Goal: Task Accomplishment & Management: Use online tool/utility

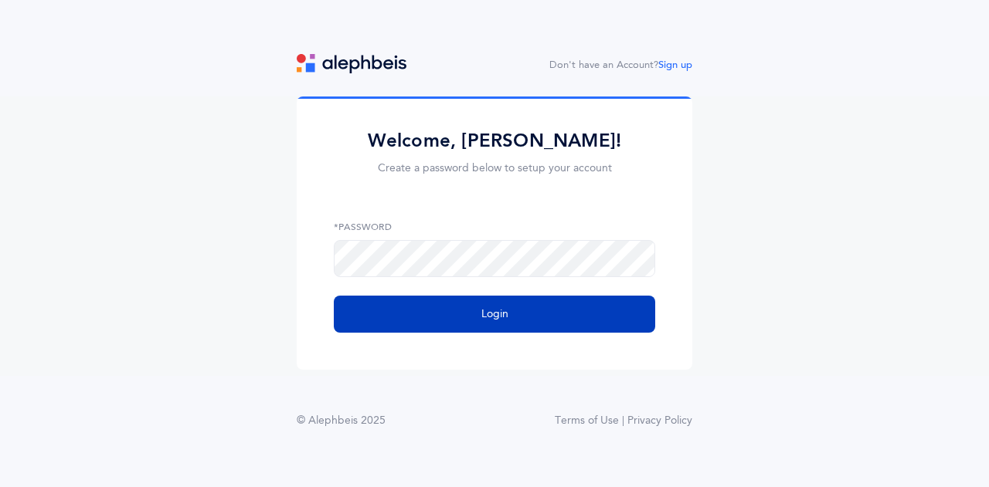
click at [545, 315] on button "Login" at bounding box center [494, 314] width 321 height 37
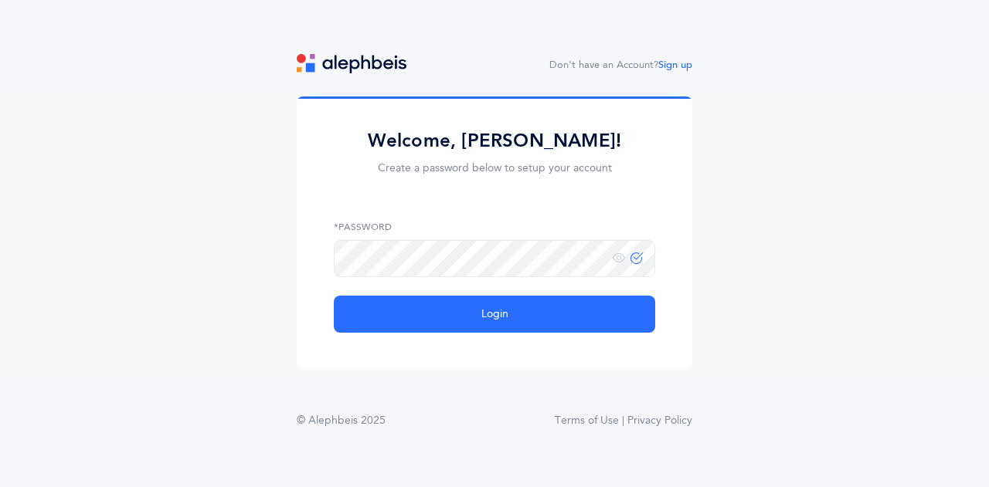
click at [0, 487] on com-br-cp at bounding box center [0, 487] width 0 height 0
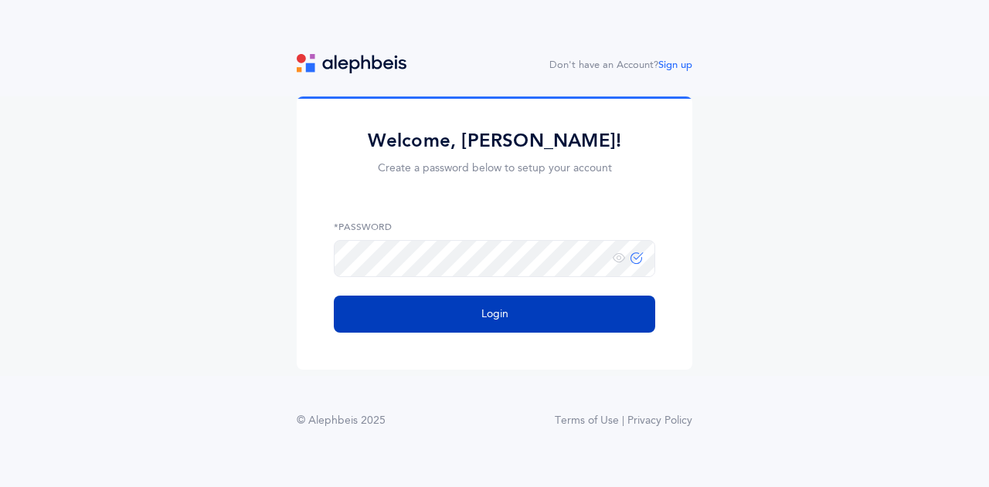
click at [499, 327] on button "Login" at bounding box center [494, 314] width 321 height 37
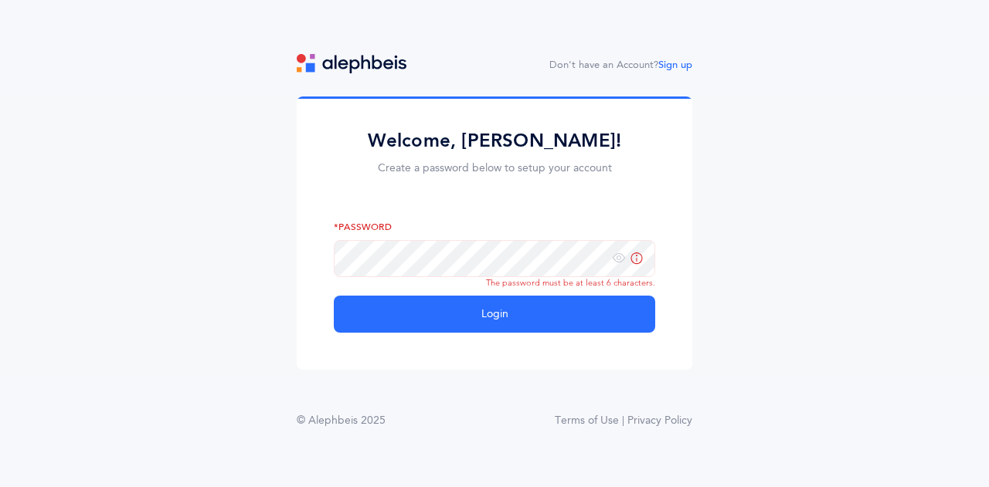
click at [639, 260] on icon at bounding box center [636, 258] width 12 height 13
click at [425, 232] on label "*Password" at bounding box center [494, 227] width 321 height 14
click at [629, 265] on span at bounding box center [627, 258] width 30 height 13
click at [672, 65] on link "Sign up" at bounding box center [675, 64] width 34 height 11
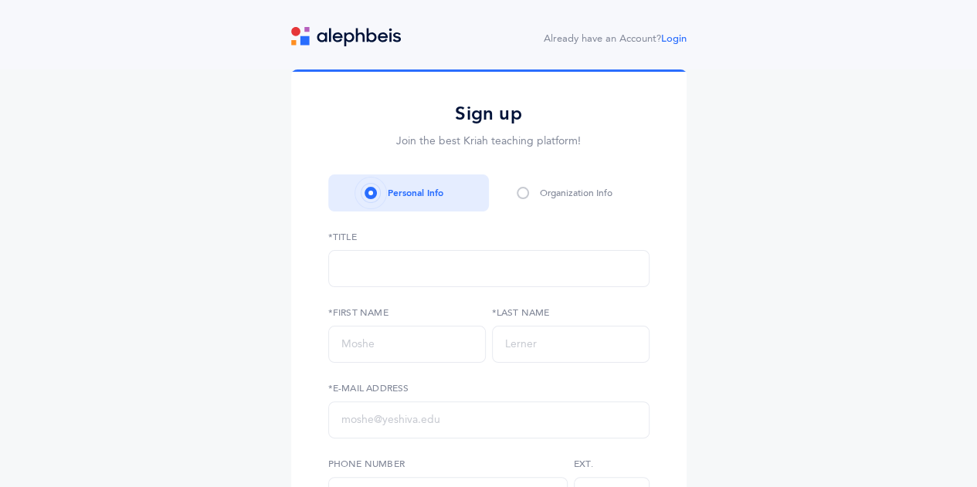
select select
click at [453, 266] on div "Rabbi" at bounding box center [488, 269] width 295 height 26
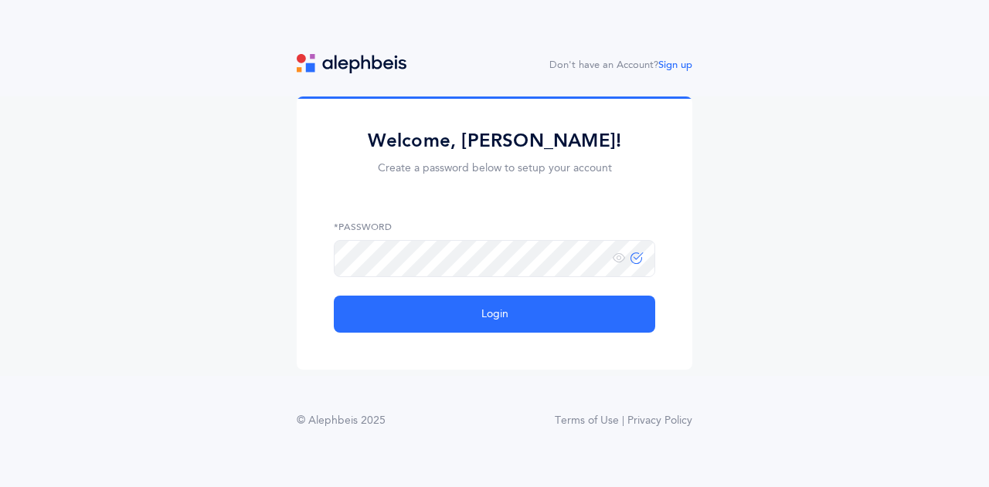
click at [0, 487] on com-br-cp at bounding box center [0, 487] width 0 height 0
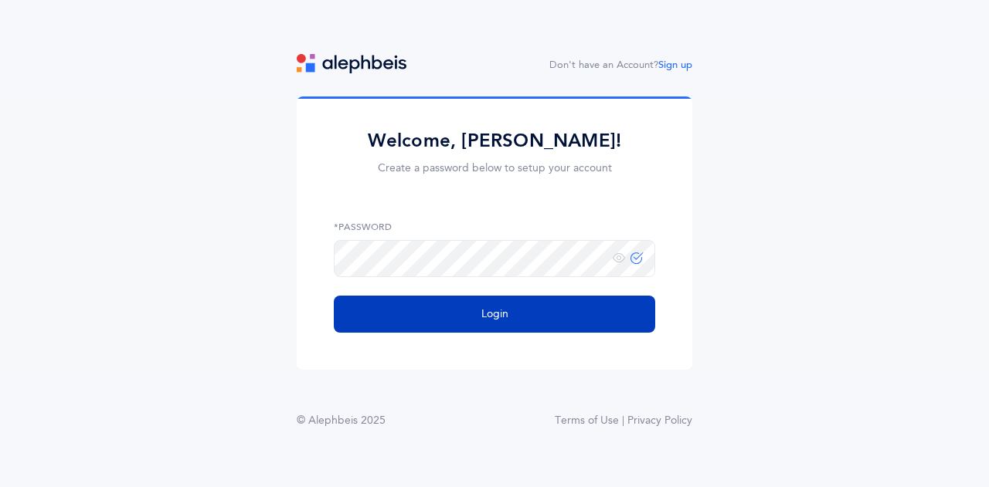
click at [502, 323] on button "Login" at bounding box center [494, 314] width 321 height 37
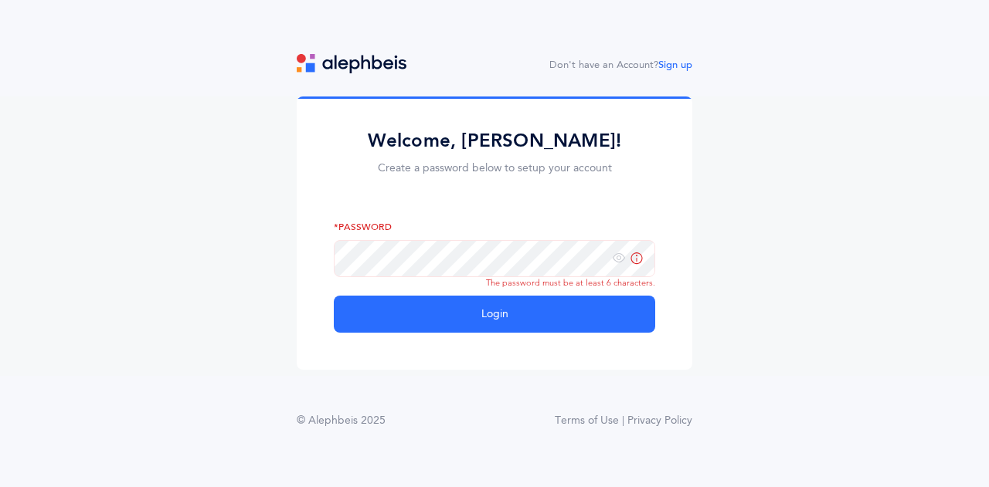
click at [596, 78] on div "Don't have an Account? Sign up Welcome, Ariella Singer! Create a password below…" at bounding box center [494, 257] width 989 height 406
click at [686, 60] on link "Sign up" at bounding box center [675, 64] width 34 height 11
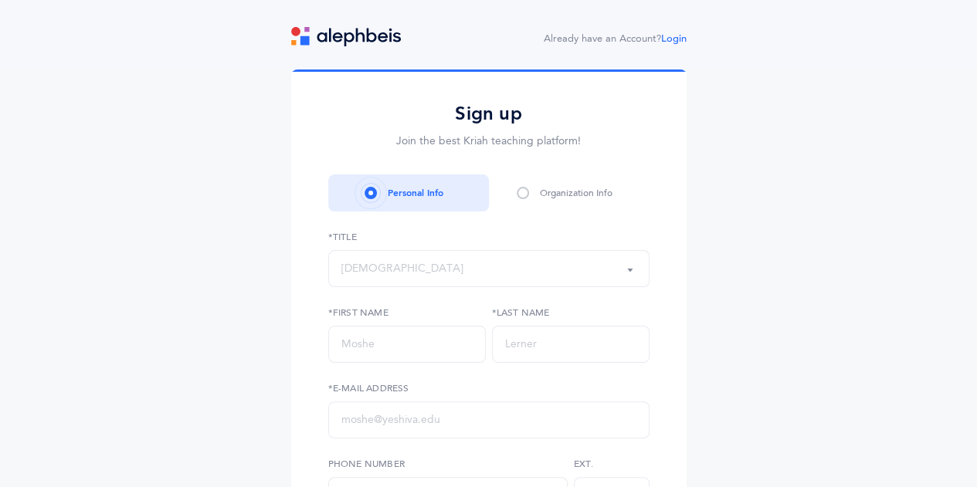
click at [525, 195] on span at bounding box center [523, 193] width 12 height 12
drag, startPoint x: 525, startPoint y: 195, endPoint x: 419, endPoint y: 259, distance: 124.4
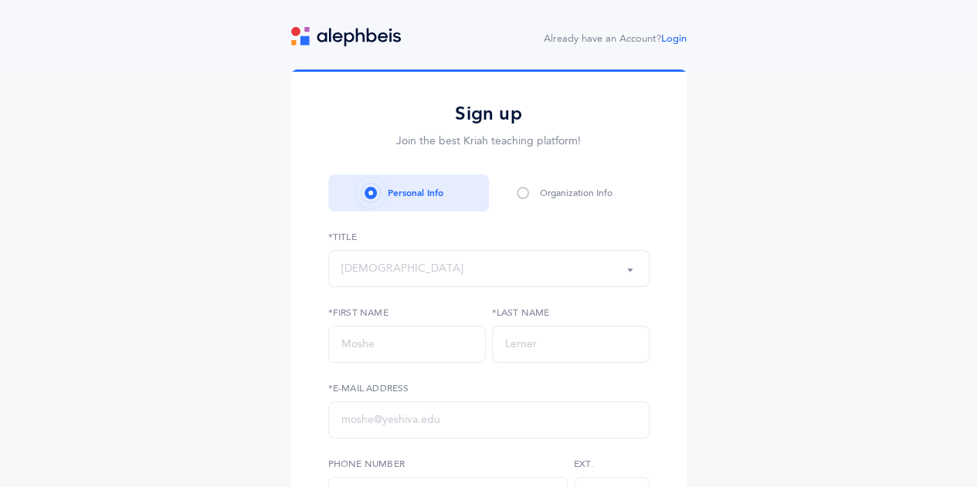
click at [419, 259] on div "Rabbi" at bounding box center [488, 269] width 295 height 26
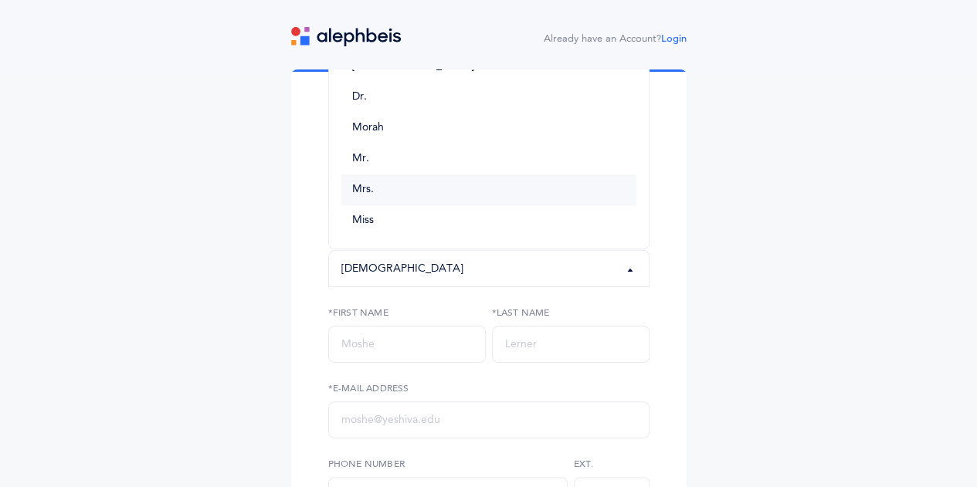
click at [413, 195] on link "Mrs." at bounding box center [488, 190] width 295 height 31
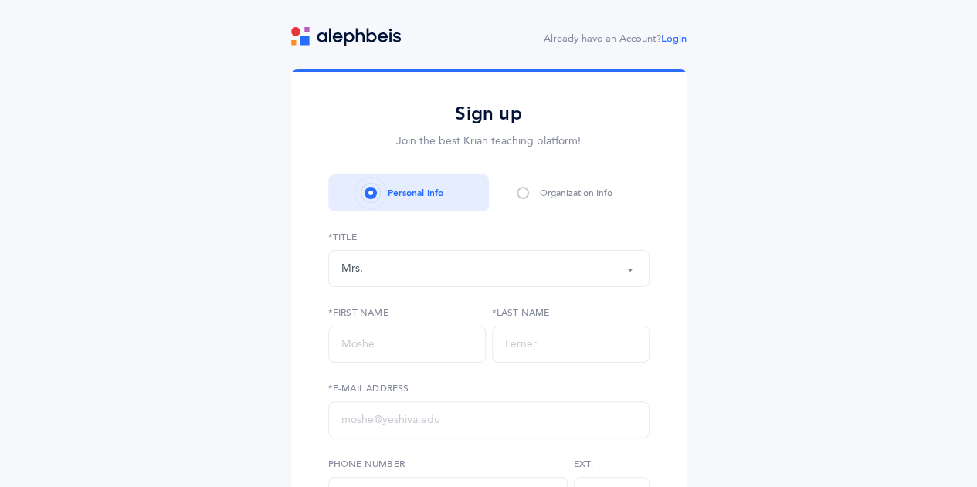
click at [368, 263] on div "Mrs." at bounding box center [488, 269] width 295 height 26
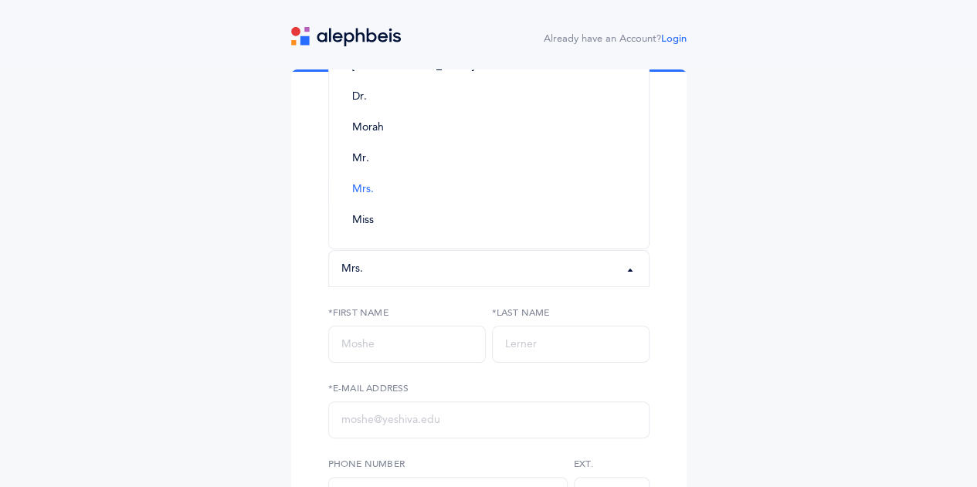
click at [368, 263] on div "Mrs." at bounding box center [488, 269] width 295 height 26
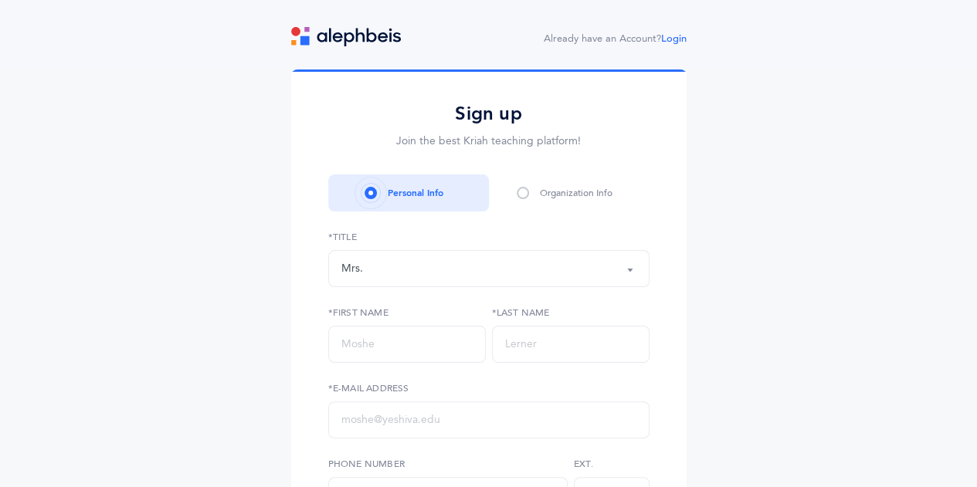
click at [368, 263] on div "Mrs." at bounding box center [488, 269] width 295 height 26
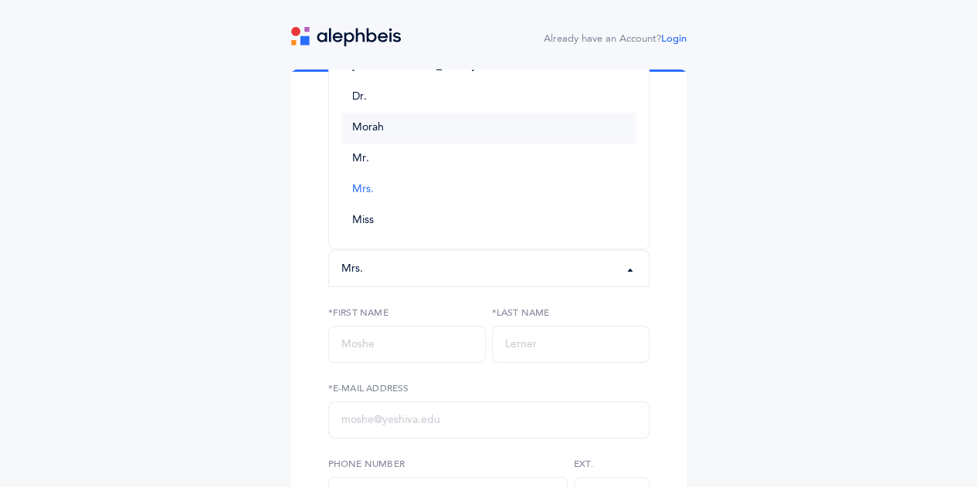
click at [392, 131] on link "Morah" at bounding box center [488, 128] width 295 height 31
select select "2"
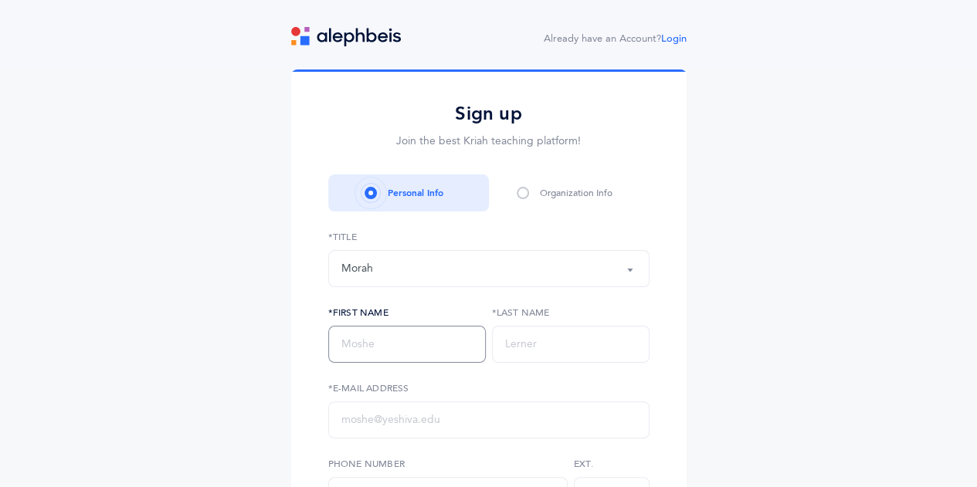
click at [358, 351] on input "text" at bounding box center [407, 344] width 158 height 37
type input "Ariella"
click at [548, 353] on input "text" at bounding box center [571, 344] width 158 height 37
type input "Singer"
click at [395, 430] on input "text" at bounding box center [488, 420] width 321 height 37
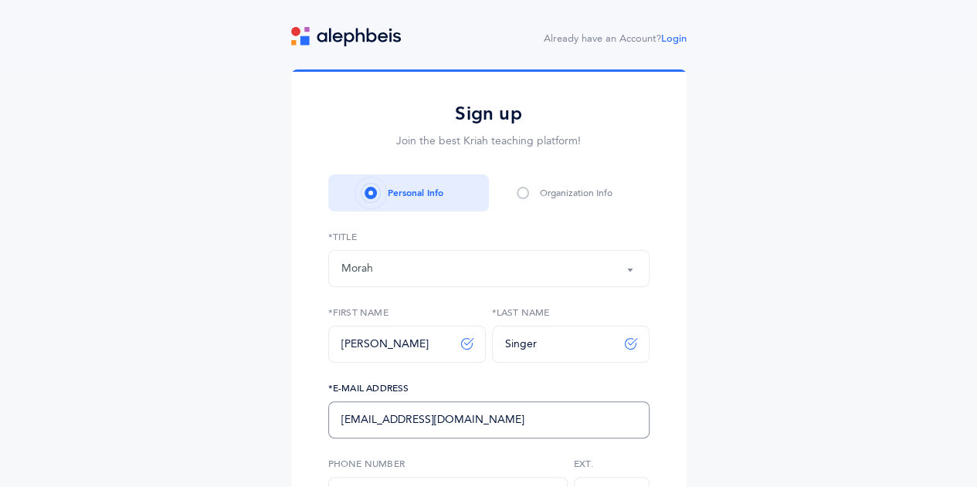
scroll to position [286, 0]
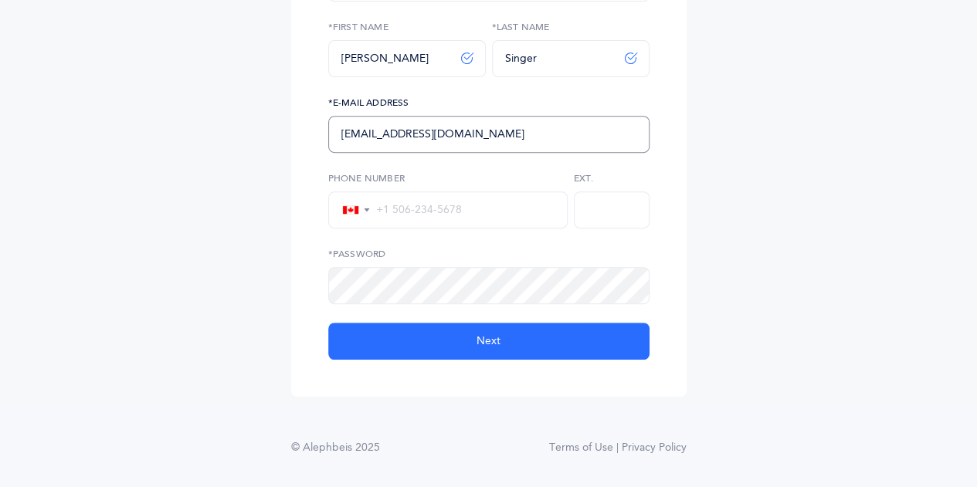
type input "[EMAIL_ADDRESS][DOMAIN_NAME]"
click at [386, 214] on input "tel" at bounding box center [463, 210] width 184 height 14
type input "+1 437-661-3151"
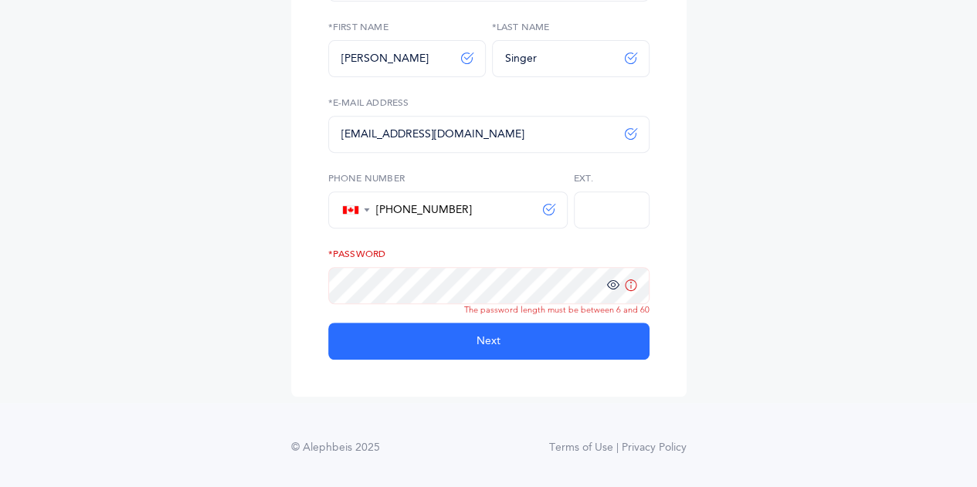
click at [614, 288] on icon at bounding box center [613, 286] width 12 height 14
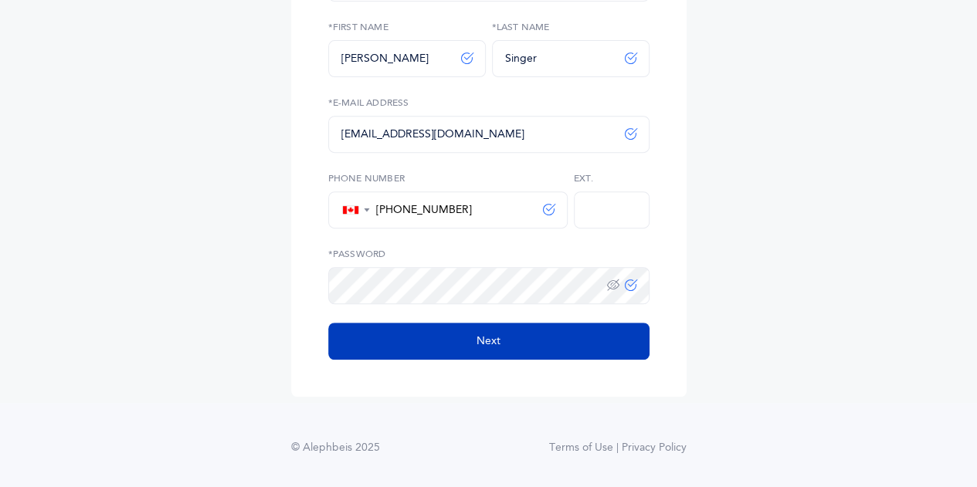
click at [480, 348] on span "Next" at bounding box center [489, 342] width 24 height 16
select select
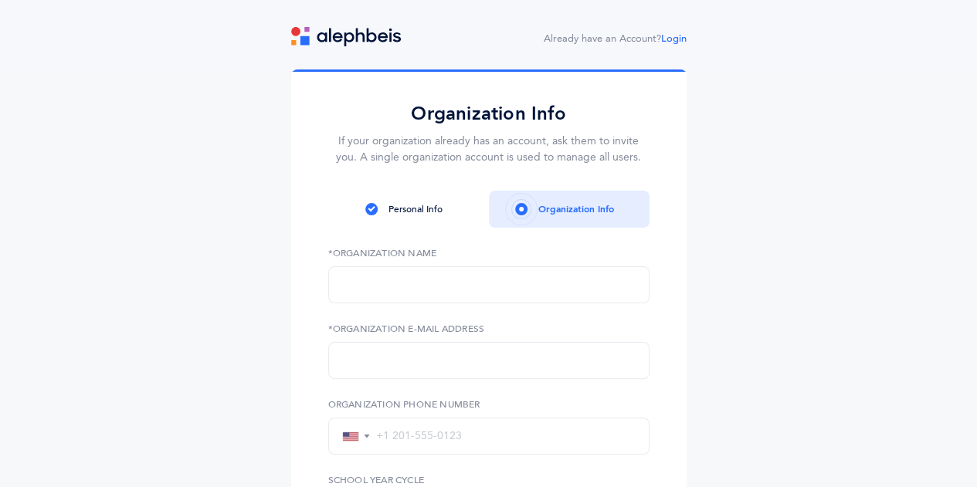
scroll to position [426, 0]
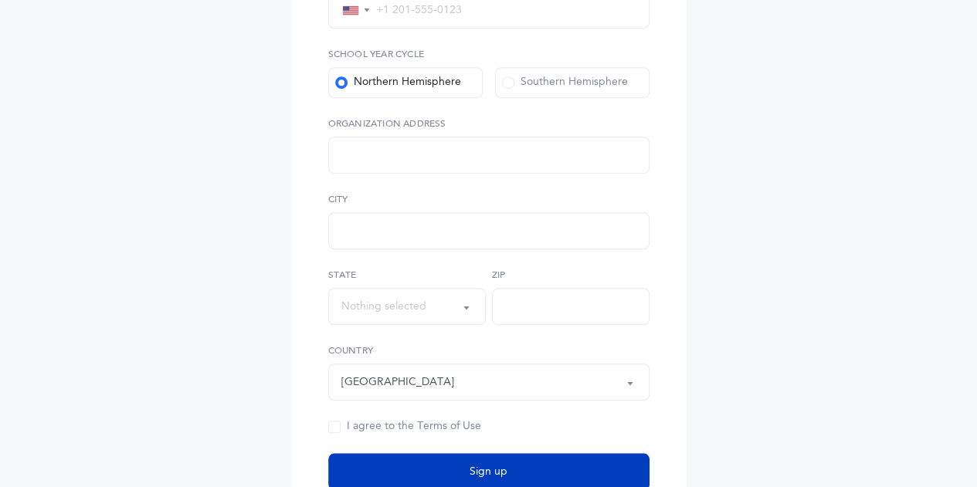
click at [508, 477] on button "Sign up" at bounding box center [488, 471] width 321 height 37
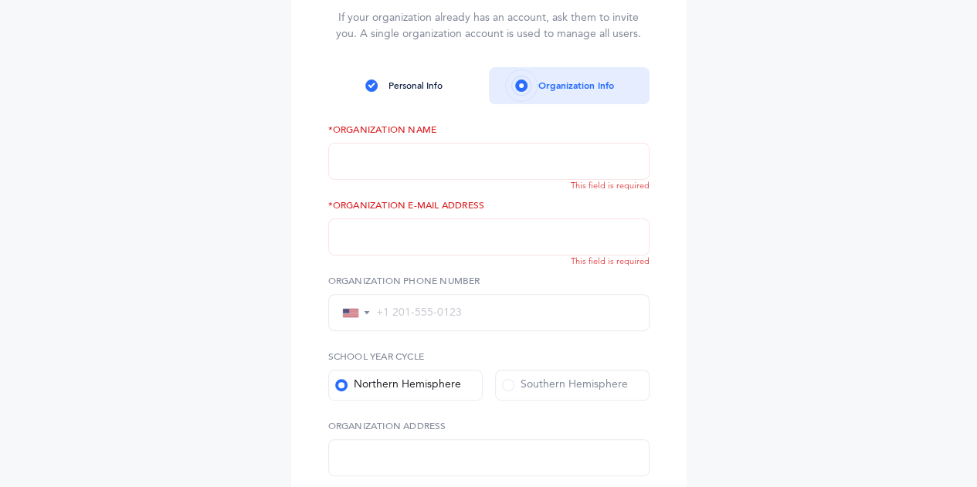
scroll to position [123, 0]
click at [518, 163] on input "text" at bounding box center [488, 162] width 321 height 37
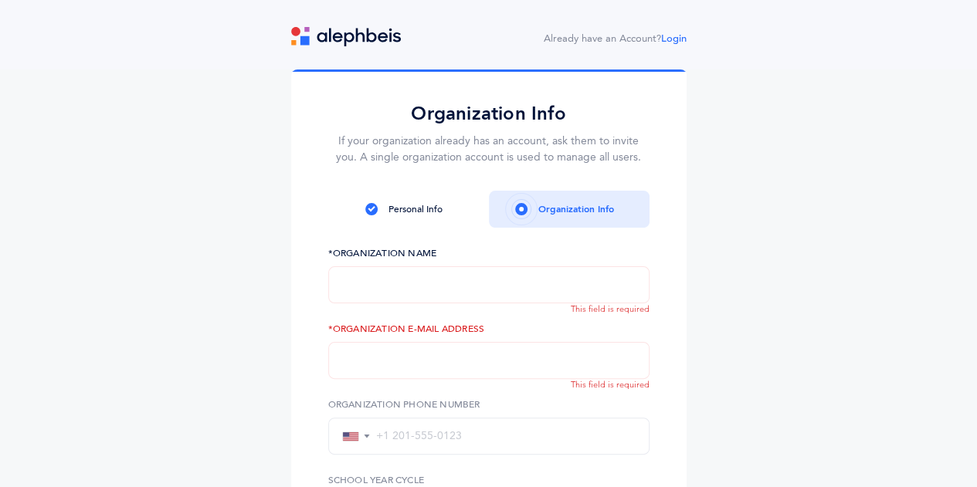
scroll to position [0, 0]
click at [677, 39] on link "Login" at bounding box center [673, 38] width 25 height 11
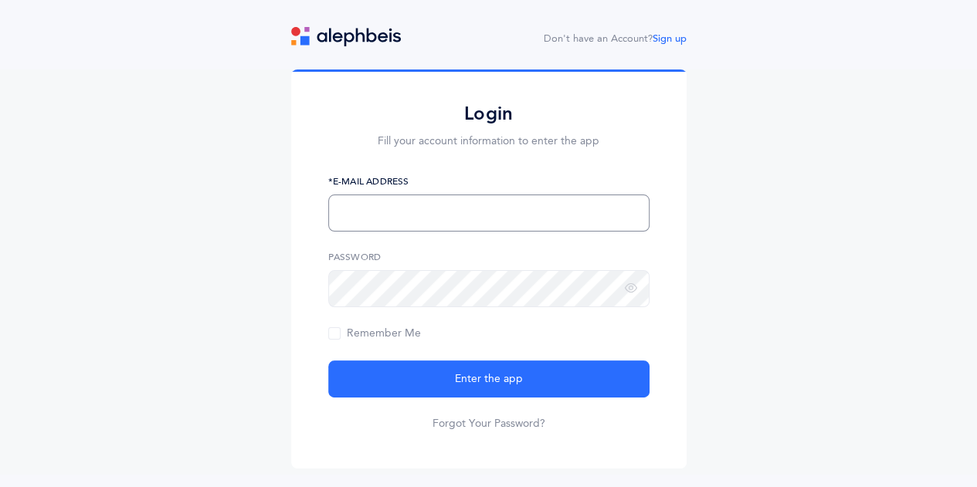
click at [411, 212] on input "text" at bounding box center [488, 213] width 321 height 37
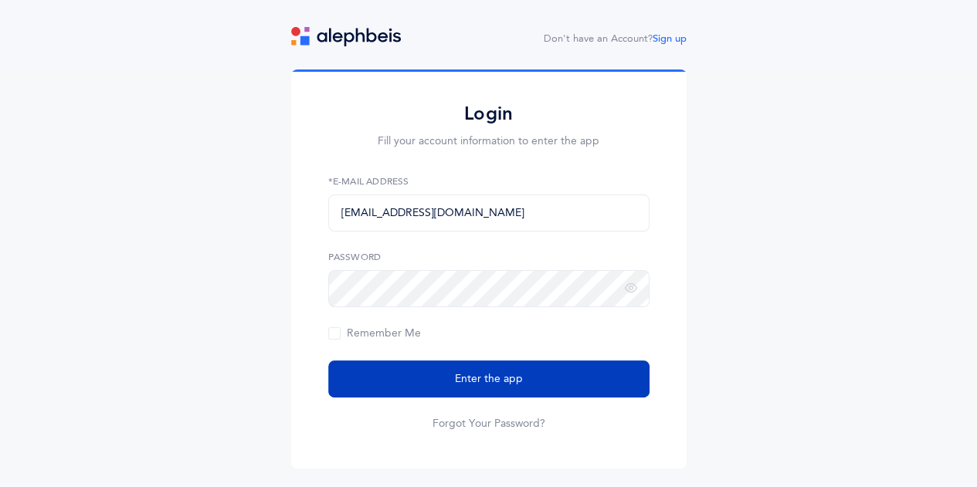
click at [460, 376] on span "Enter the app" at bounding box center [489, 379] width 68 height 16
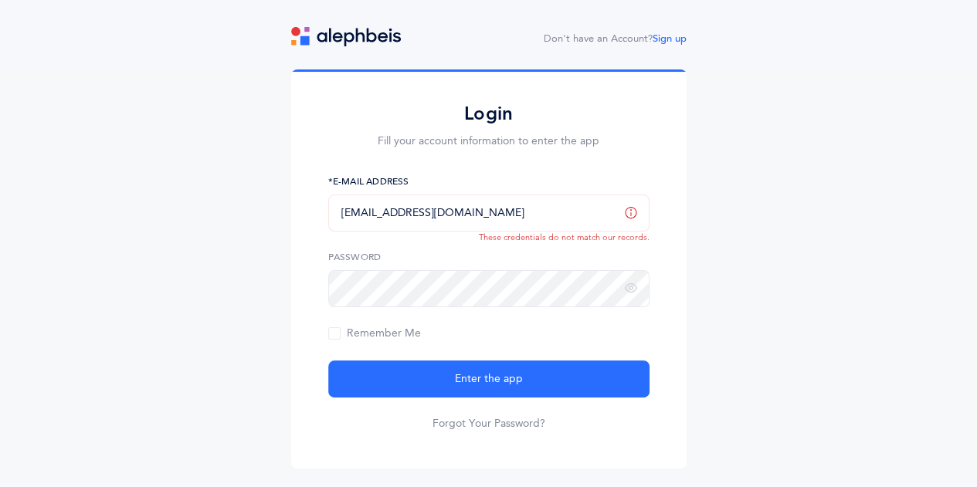
click at [434, 218] on input "[EMAIL_ADDRESS][DOMAIN_NAME]" at bounding box center [488, 213] width 321 height 37
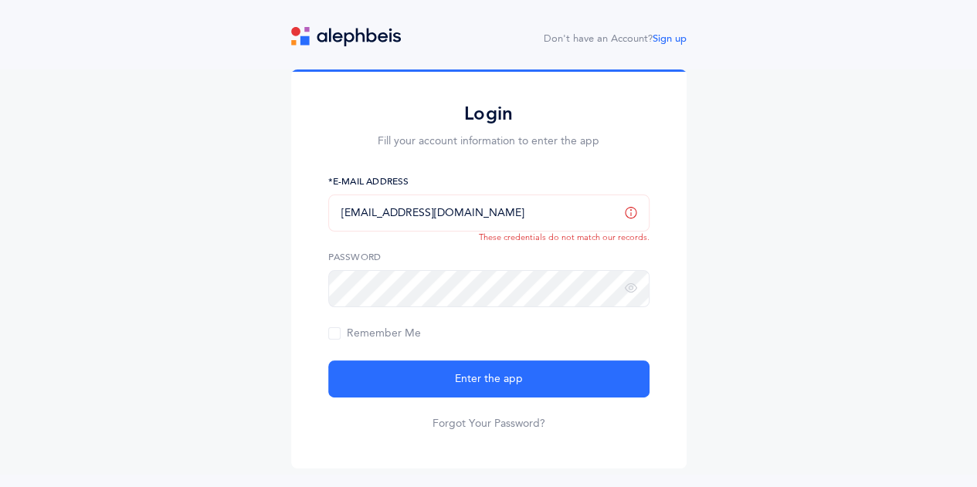
click at [434, 218] on input "[EMAIL_ADDRESS][DOMAIN_NAME]" at bounding box center [488, 213] width 321 height 37
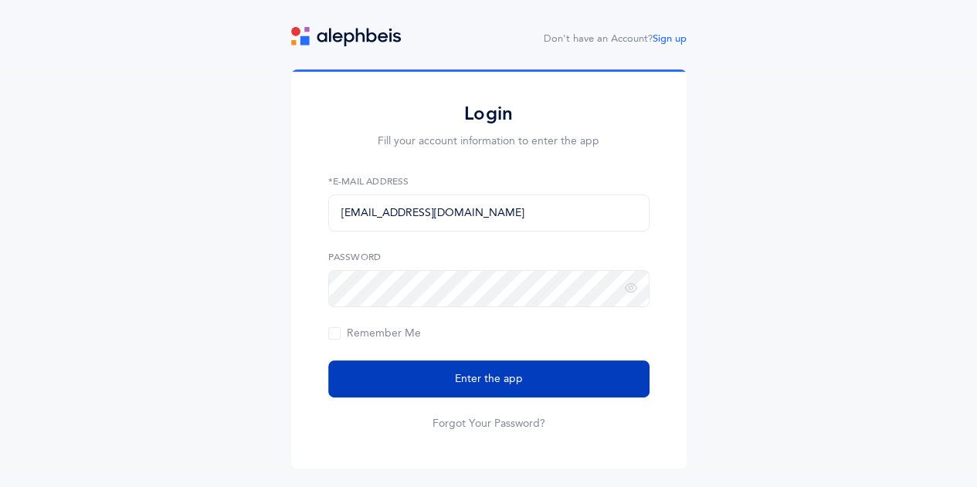
click at [473, 375] on span "Enter the app" at bounding box center [489, 379] width 68 height 16
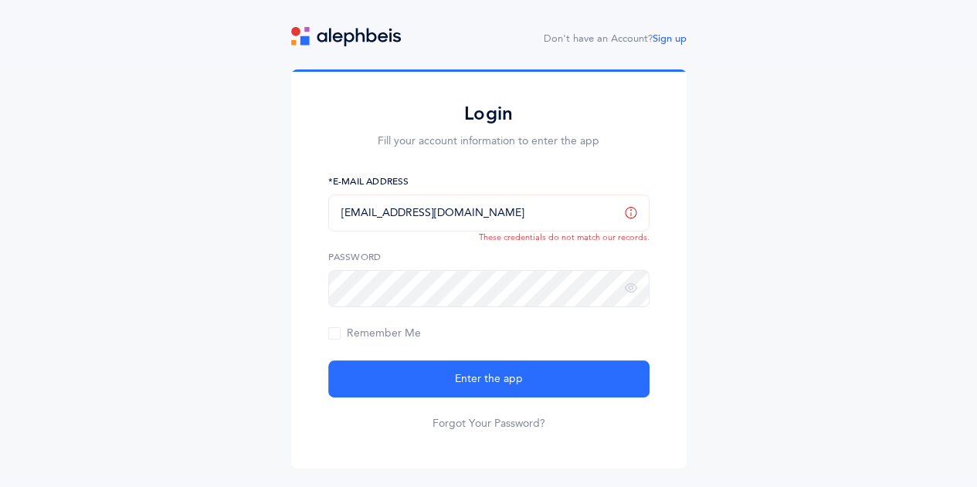
click at [438, 211] on input "[EMAIL_ADDRESS][DOMAIN_NAME]" at bounding box center [488, 213] width 321 height 37
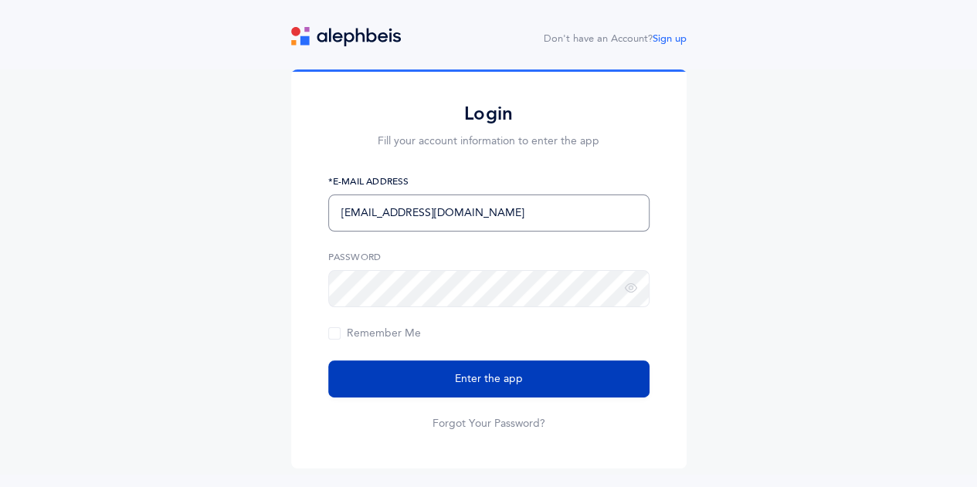
type input "asinger@netivot.com"
click at [445, 368] on button "Enter the app" at bounding box center [488, 379] width 321 height 37
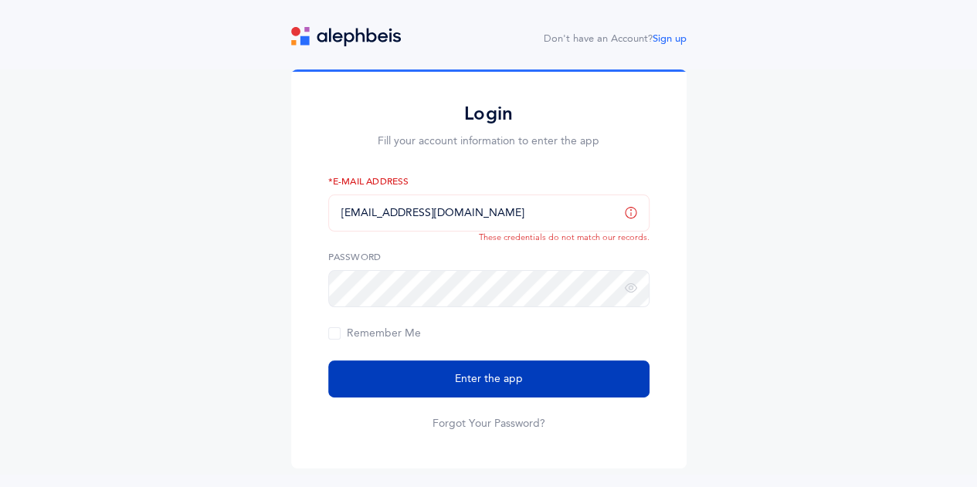
click at [445, 368] on button "Enter the app" at bounding box center [488, 379] width 321 height 37
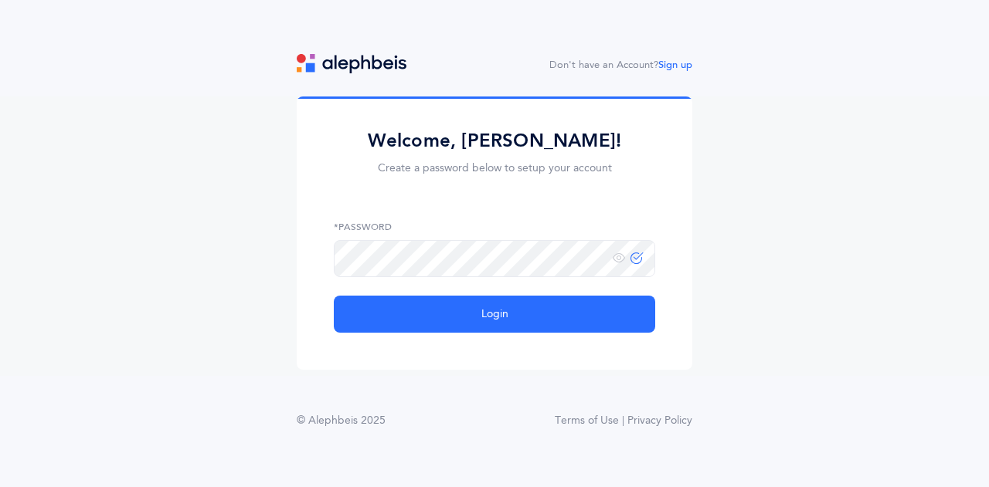
click at [0, 487] on com-br-cp at bounding box center [0, 487] width 0 height 0
click at [615, 259] on div "*Password" at bounding box center [494, 248] width 321 height 57
click at [639, 260] on icon at bounding box center [636, 259] width 12 height 14
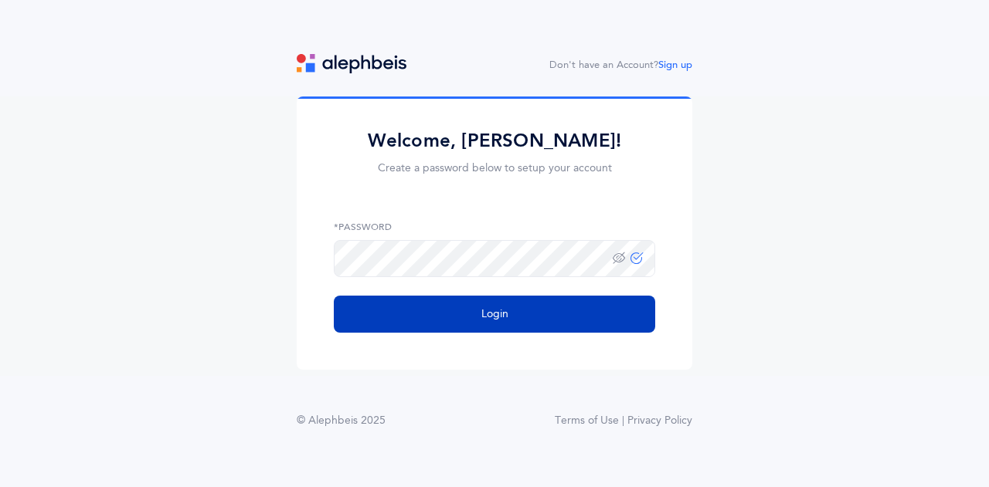
click at [487, 311] on span "Login" at bounding box center [494, 315] width 27 height 16
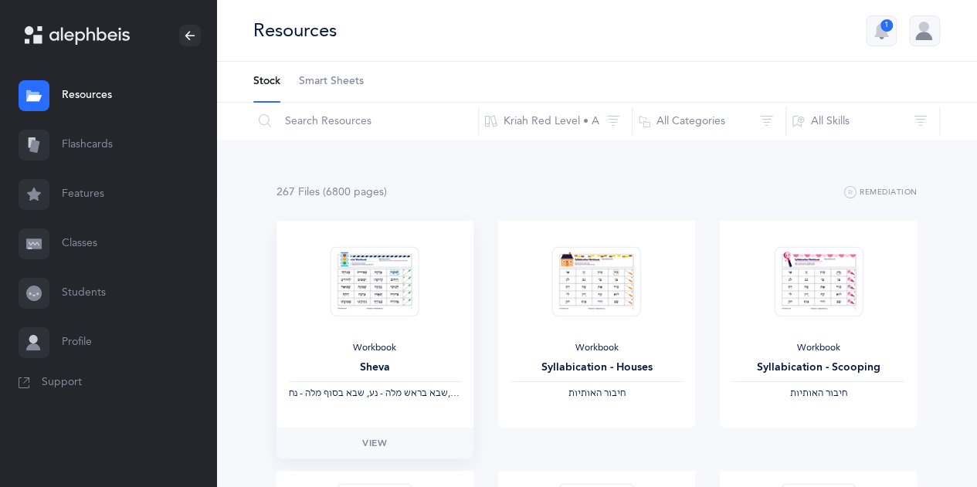
click at [395, 293] on img at bounding box center [375, 281] width 89 height 70
click at [843, 300] on img at bounding box center [818, 281] width 89 height 70
click at [823, 455] on link "View" at bounding box center [818, 443] width 197 height 31
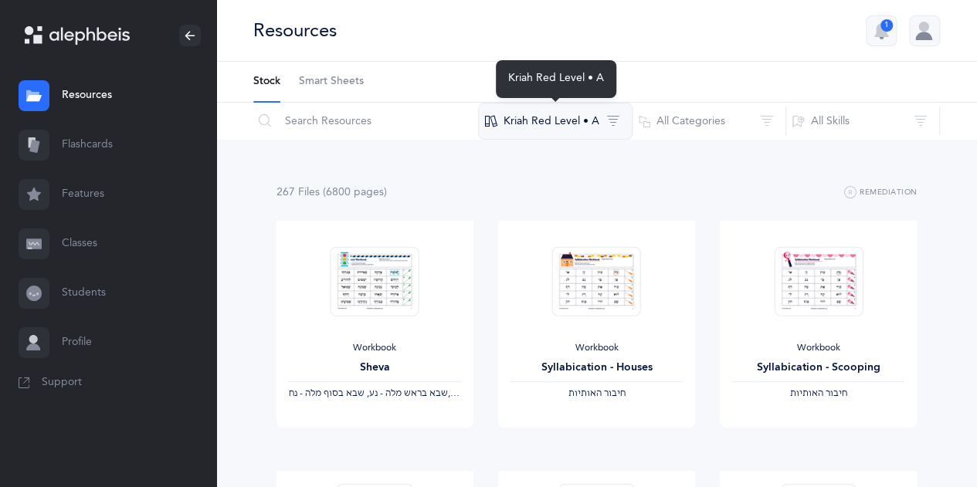
click at [595, 126] on button "Kriah Red Level • A" at bounding box center [555, 121] width 154 height 37
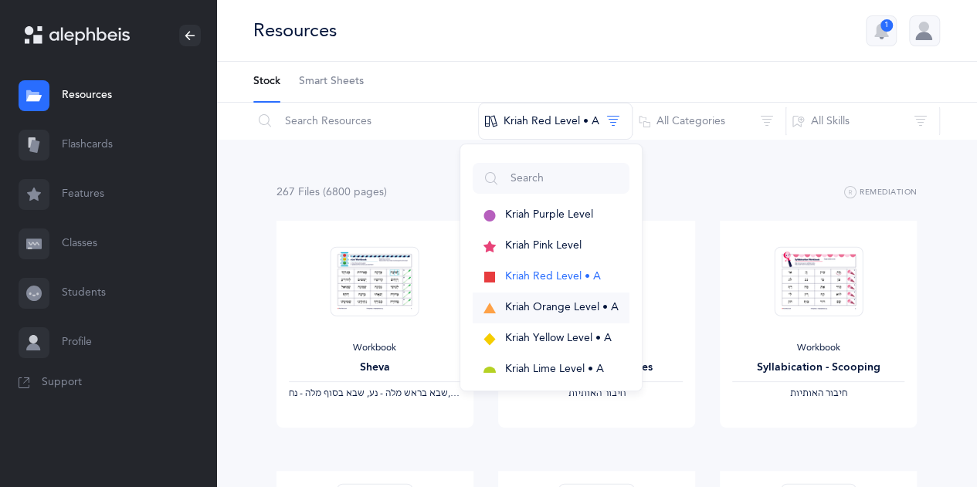
click at [549, 302] on span "Kriah Orange Level • A" at bounding box center [562, 307] width 114 height 12
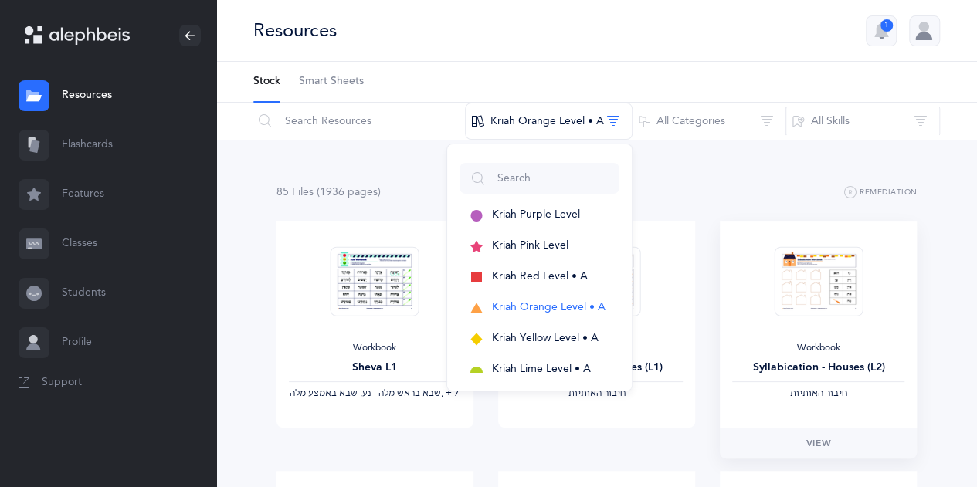
click at [833, 314] on img at bounding box center [818, 281] width 89 height 70
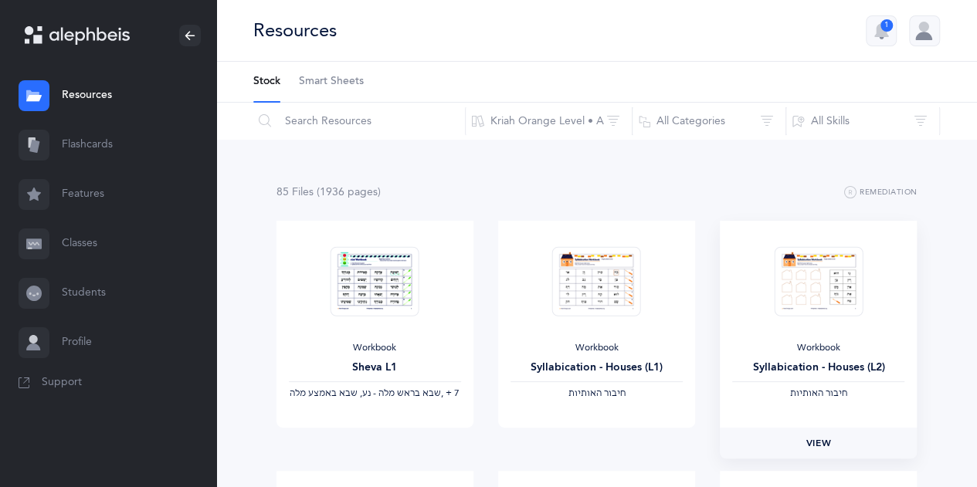
click at [819, 443] on span "View" at bounding box center [818, 443] width 25 height 14
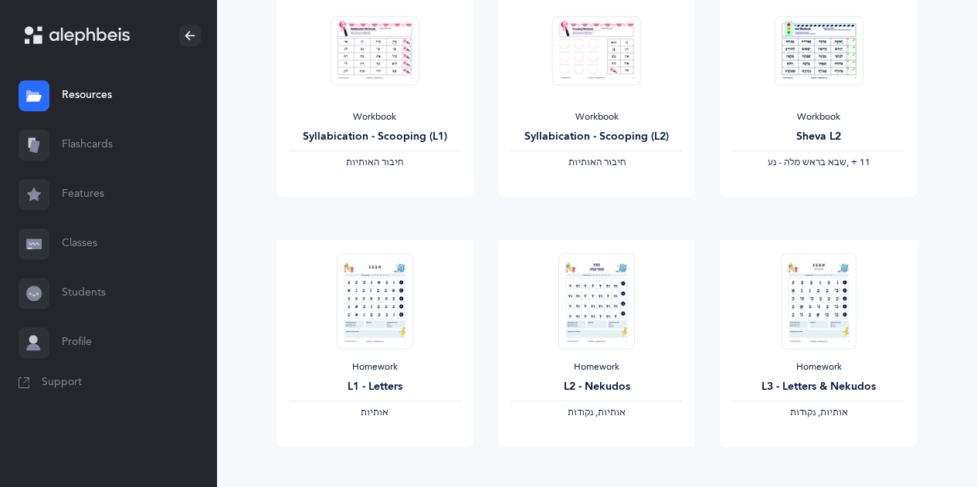
scroll to position [494, 0]
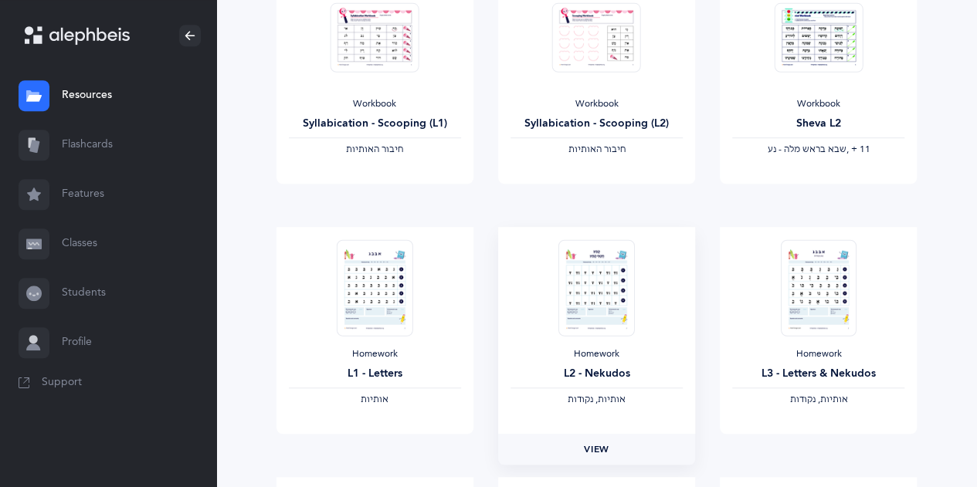
click at [593, 453] on span "View" at bounding box center [596, 450] width 25 height 14
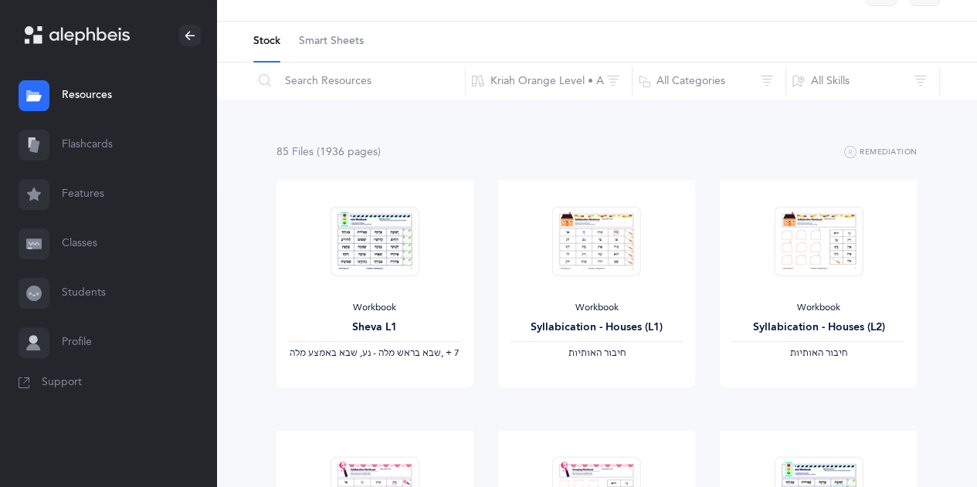
scroll to position [0, 0]
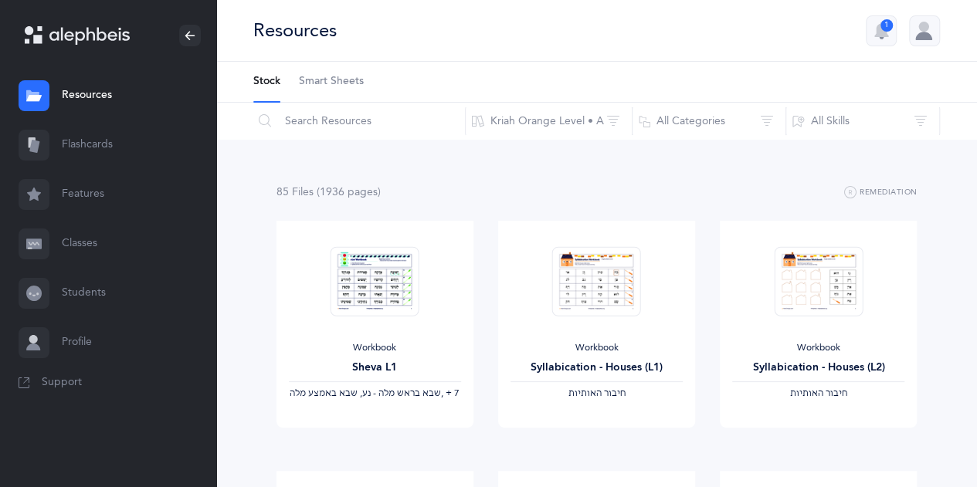
click at [87, 155] on link "Flashcards" at bounding box center [108, 144] width 216 height 49
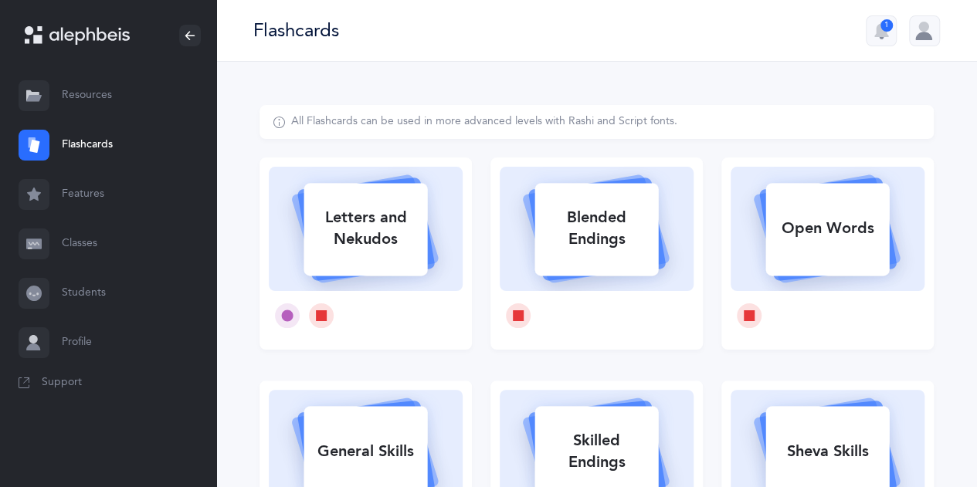
click at [374, 229] on div "Letters and Nekudos" at bounding box center [366, 229] width 124 height 62
select select
select select "single"
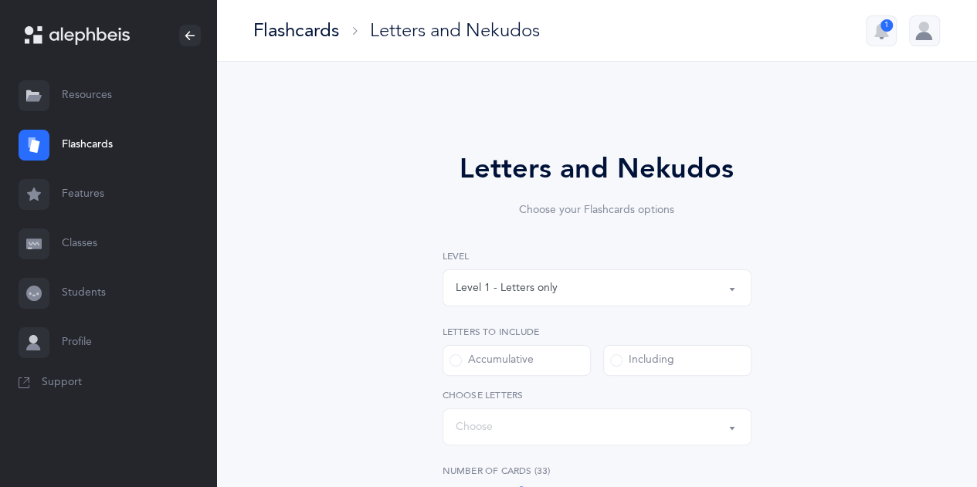
select select "27"
click at [735, 290] on button "Level 1 - Letters only" at bounding box center [597, 288] width 309 height 37
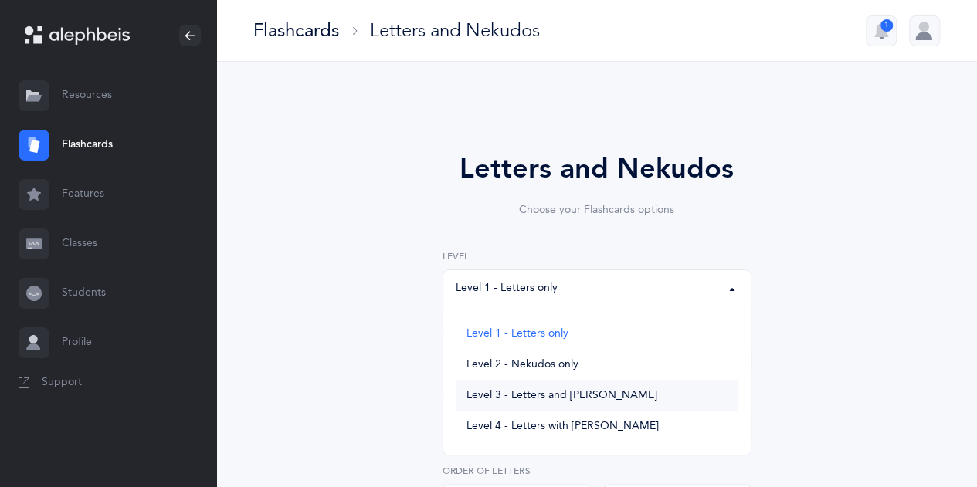
click at [627, 402] on link "Level 3 - Letters and Nekudos" at bounding box center [597, 396] width 283 height 31
select select "3"
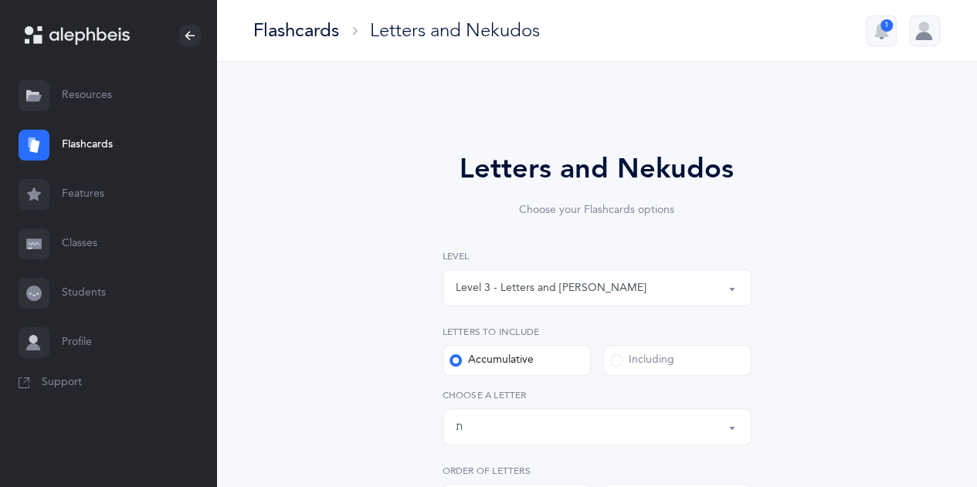
click at [533, 371] on label "Accumulative" at bounding box center [517, 360] width 148 height 31
click at [0, 0] on input "Accumulative" at bounding box center [0, 0] width 0 height 0
click at [667, 369] on label "Including" at bounding box center [677, 360] width 148 height 31
click at [0, 0] on input "Including" at bounding box center [0, 0] width 0 height 0
click at [736, 435] on button "Letters: All Letters" at bounding box center [597, 427] width 309 height 37
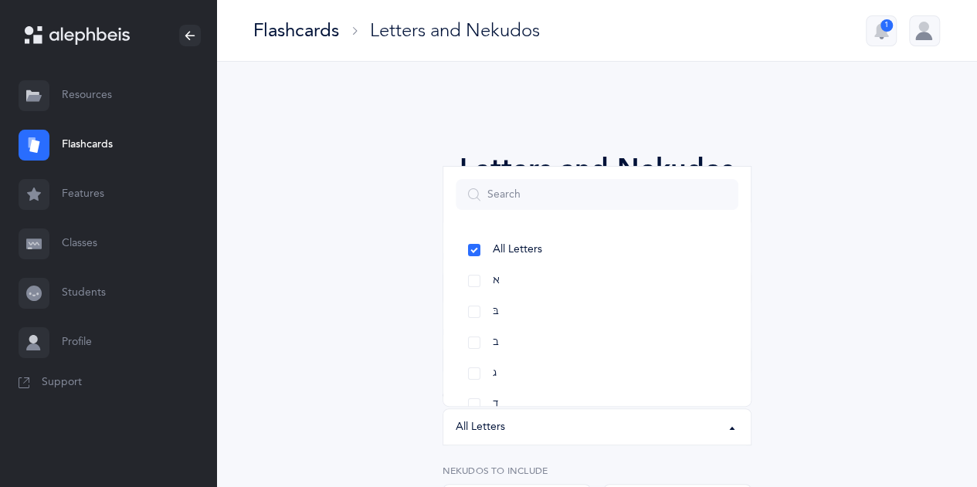
click at [736, 435] on button "Letters: All Letters" at bounding box center [597, 427] width 309 height 37
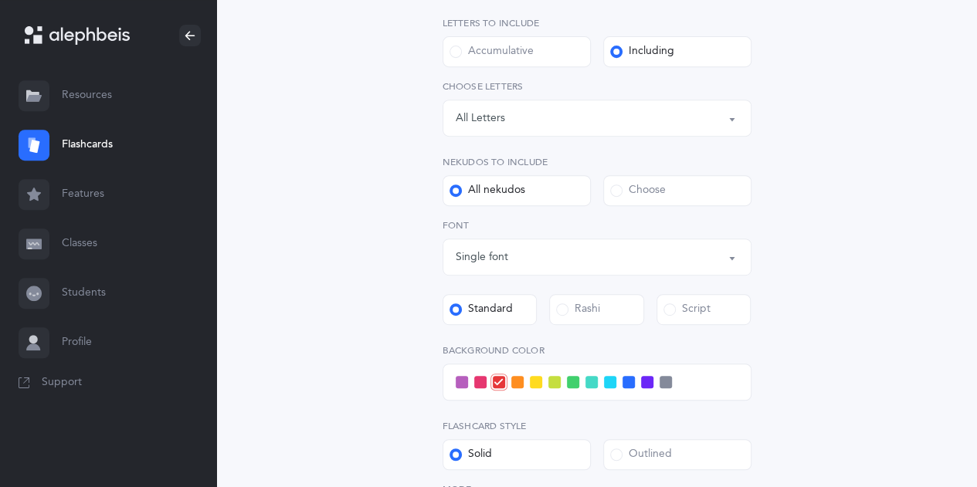
scroll to position [340, 0]
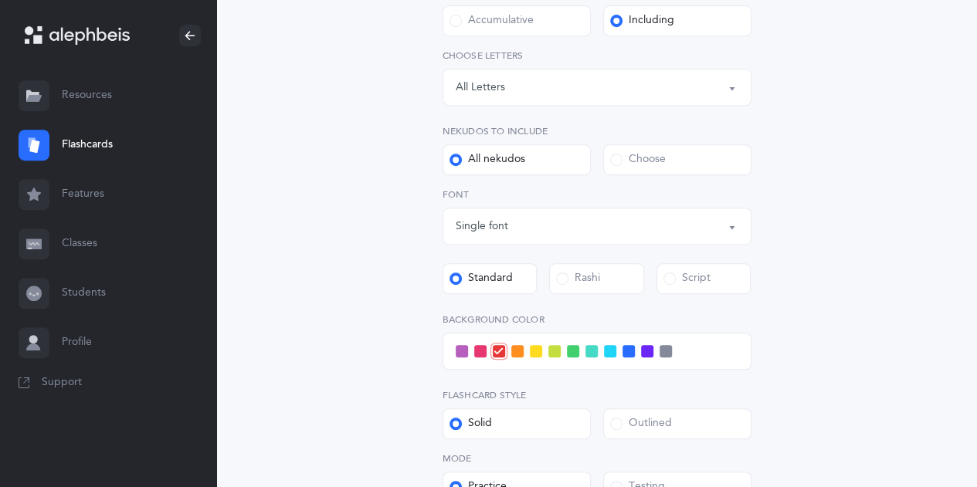
click at [728, 228] on button "Single font" at bounding box center [597, 226] width 309 height 37
click at [647, 307] on link "Multiple fonts" at bounding box center [597, 303] width 283 height 31
select select "multiple"
click at [556, 284] on span at bounding box center [562, 279] width 12 height 12
click at [0, 0] on input "Rashi" at bounding box center [0, 0] width 0 height 0
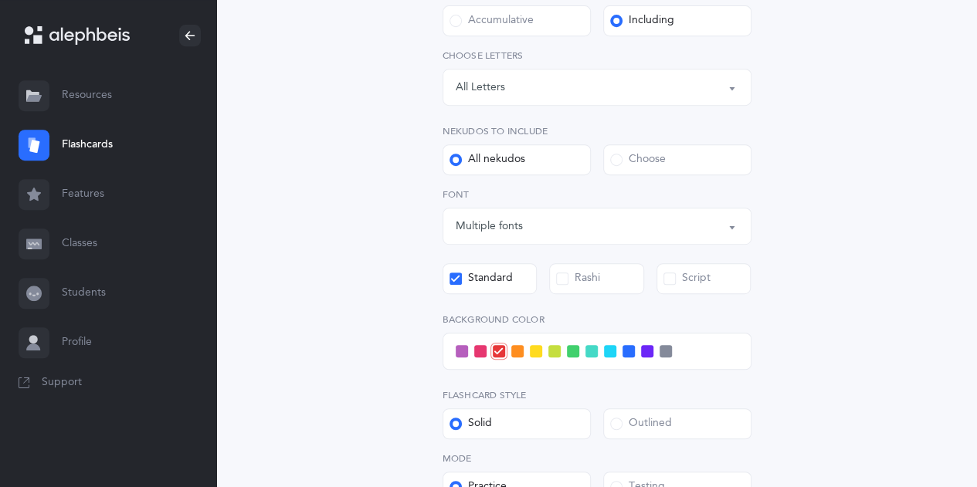
click at [556, 284] on span at bounding box center [562, 279] width 12 height 12
click at [0, 0] on input "Rashi" at bounding box center [0, 0] width 0 height 0
click at [556, 284] on span at bounding box center [562, 279] width 12 height 12
click at [0, 0] on input "Rashi" at bounding box center [0, 0] width 0 height 0
click at [675, 278] on div "Script" at bounding box center [686, 278] width 47 height 15
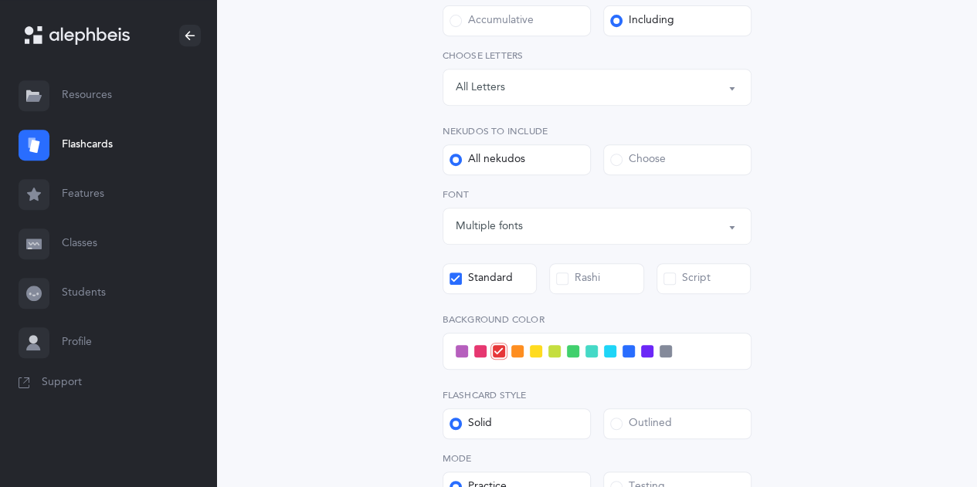
click at [0, 0] on input "Script" at bounding box center [0, 0] width 0 height 0
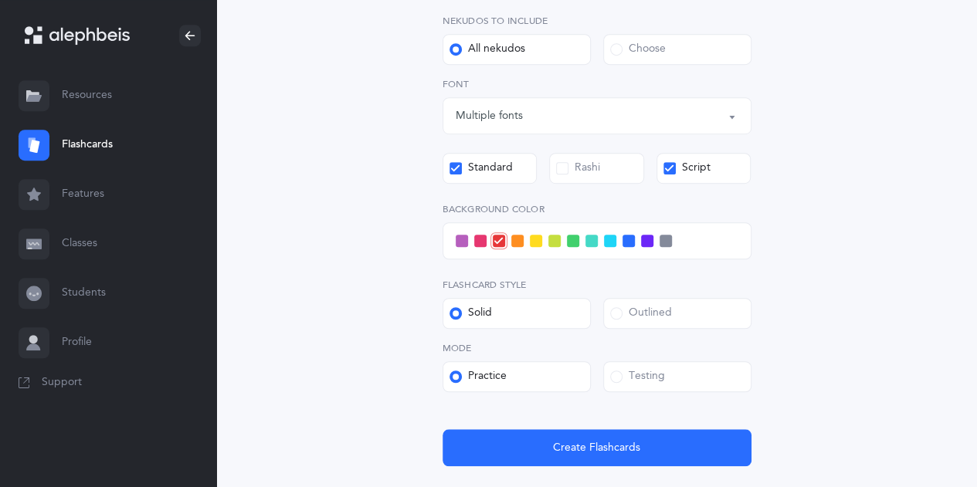
scroll to position [463, 0]
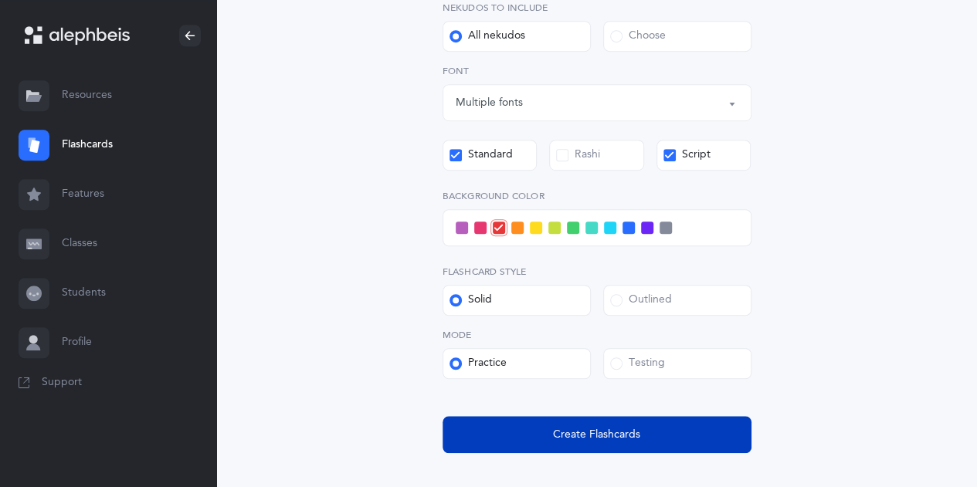
click at [590, 436] on span "Create Flashcards" at bounding box center [596, 435] width 87 height 16
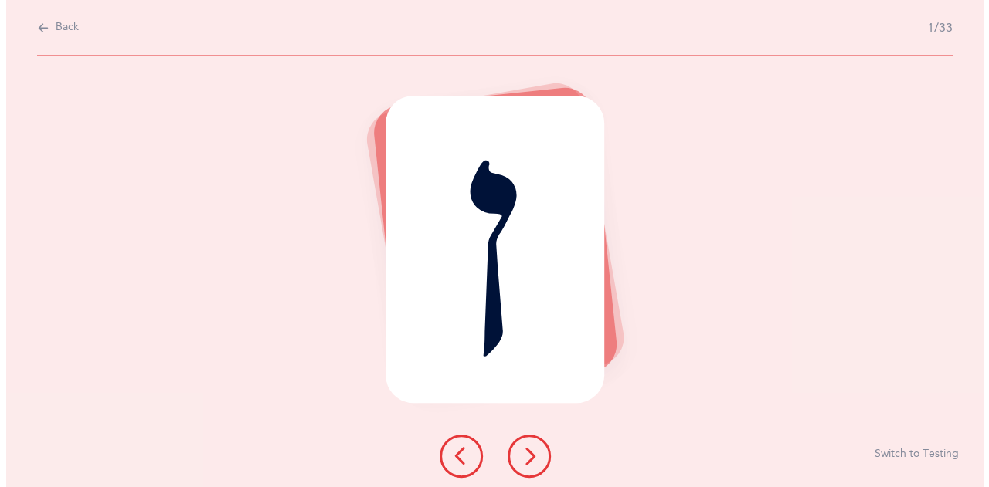
scroll to position [0, 0]
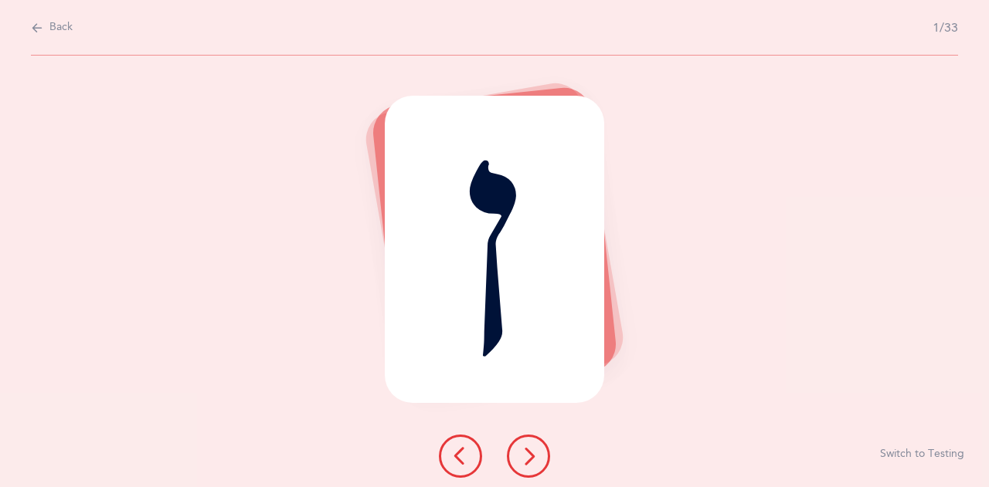
click at [524, 453] on icon at bounding box center [528, 456] width 19 height 19
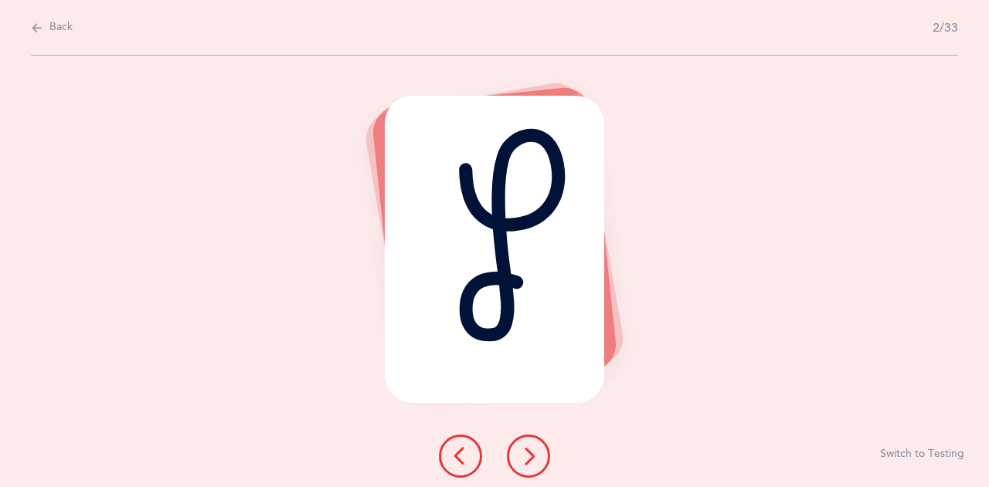
click at [524, 453] on icon at bounding box center [528, 456] width 19 height 19
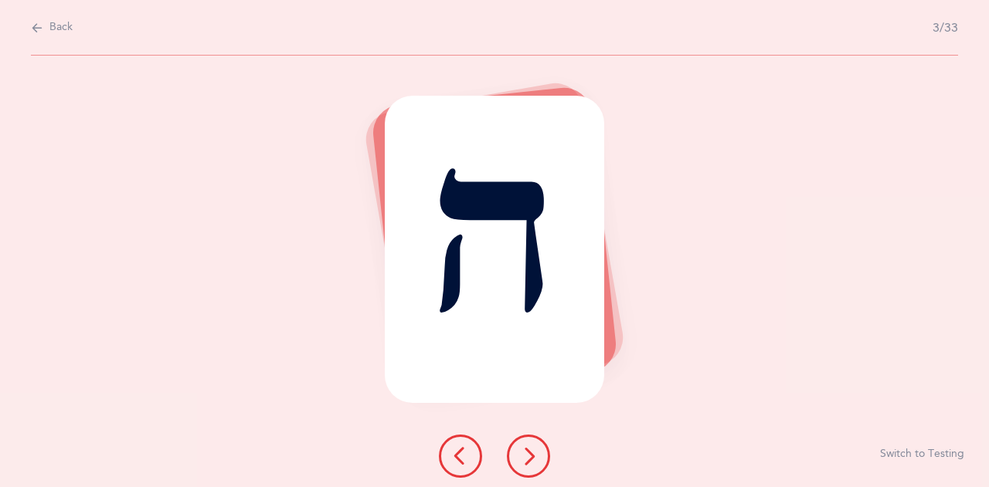
click at [524, 453] on icon at bounding box center [528, 456] width 19 height 19
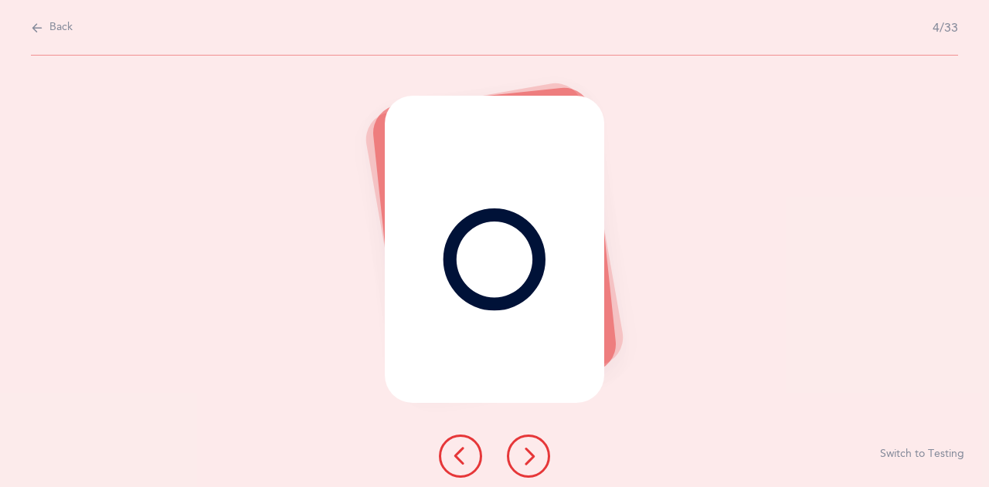
click at [524, 453] on icon at bounding box center [528, 456] width 19 height 19
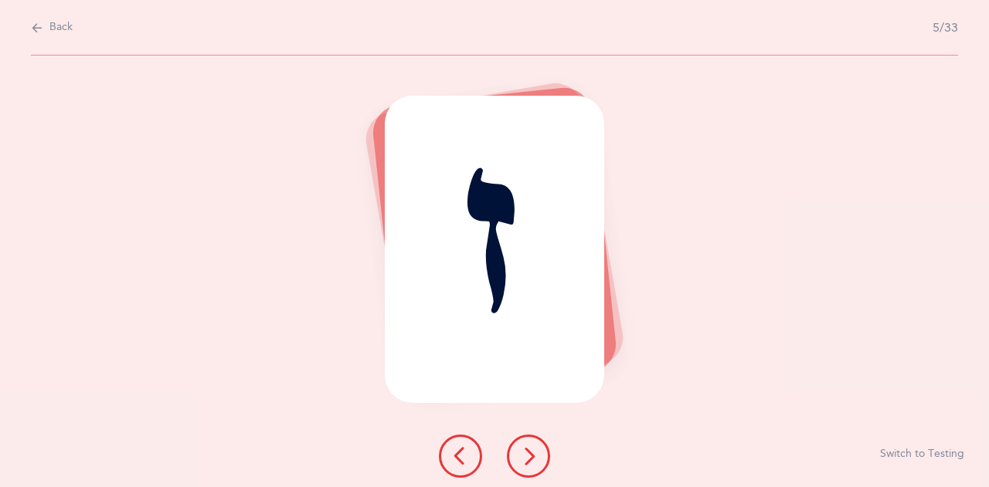
click at [524, 453] on icon at bounding box center [528, 456] width 19 height 19
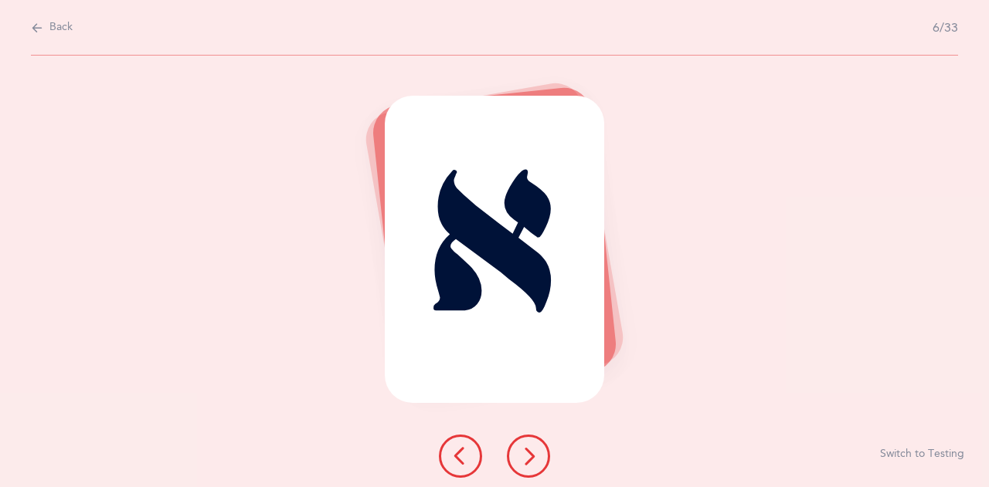
click at [524, 453] on icon at bounding box center [528, 456] width 19 height 19
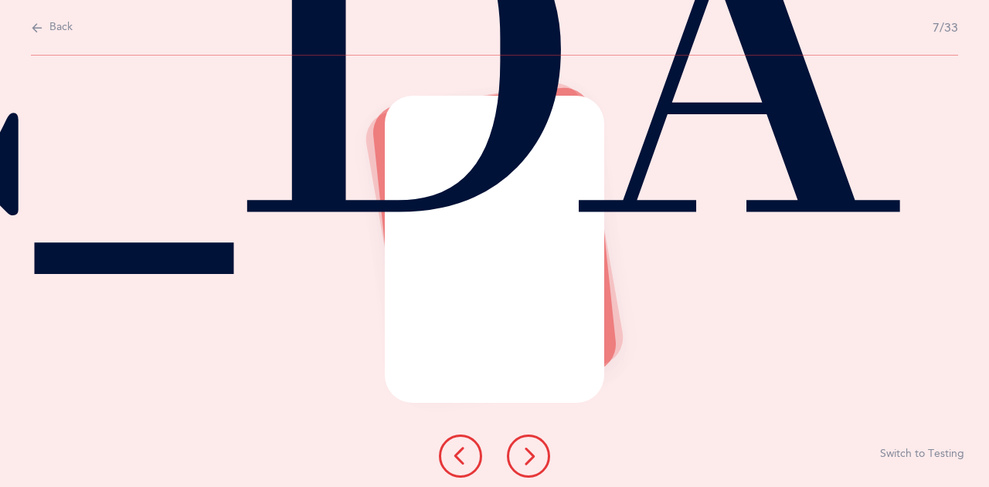
click at [524, 453] on icon at bounding box center [528, 456] width 19 height 19
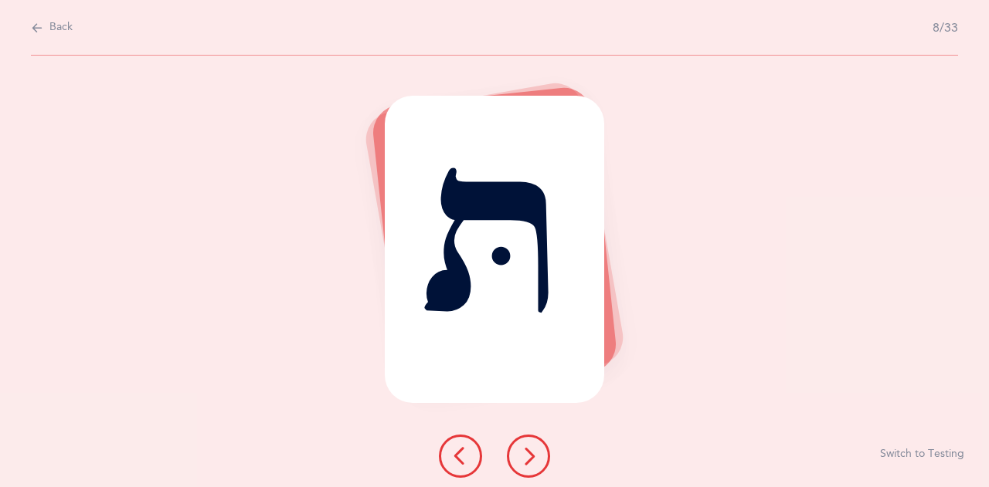
click at [524, 453] on icon at bounding box center [528, 456] width 19 height 19
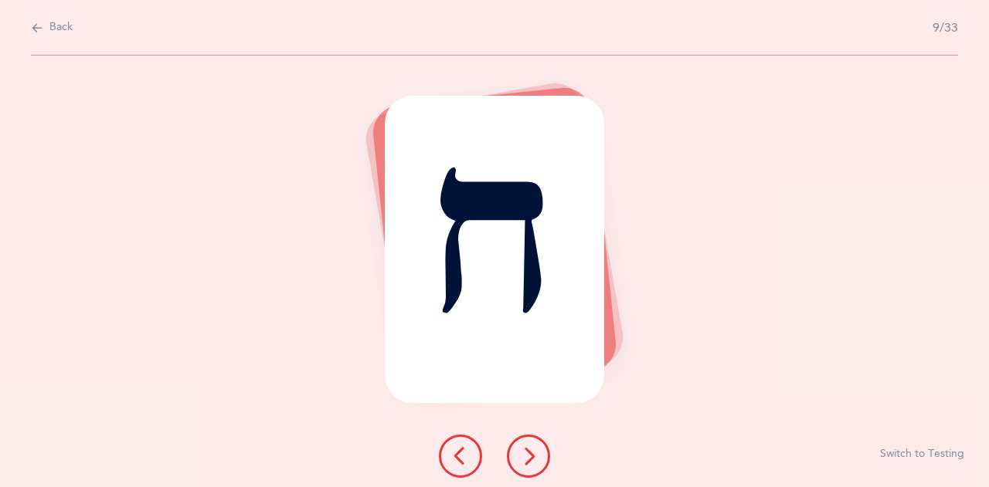
click at [524, 453] on icon at bounding box center [528, 456] width 19 height 19
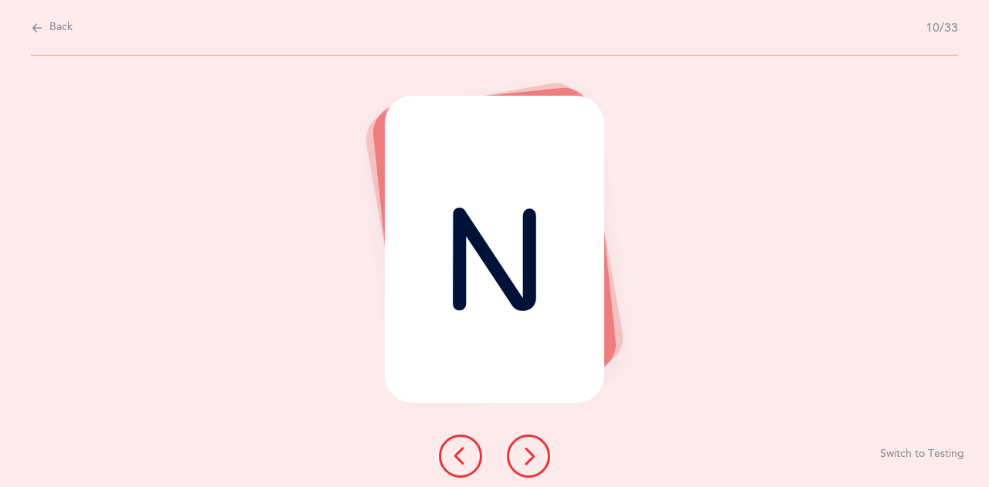
click at [53, 28] on span "Back" at bounding box center [60, 27] width 23 height 15
select select "3"
select select "single"
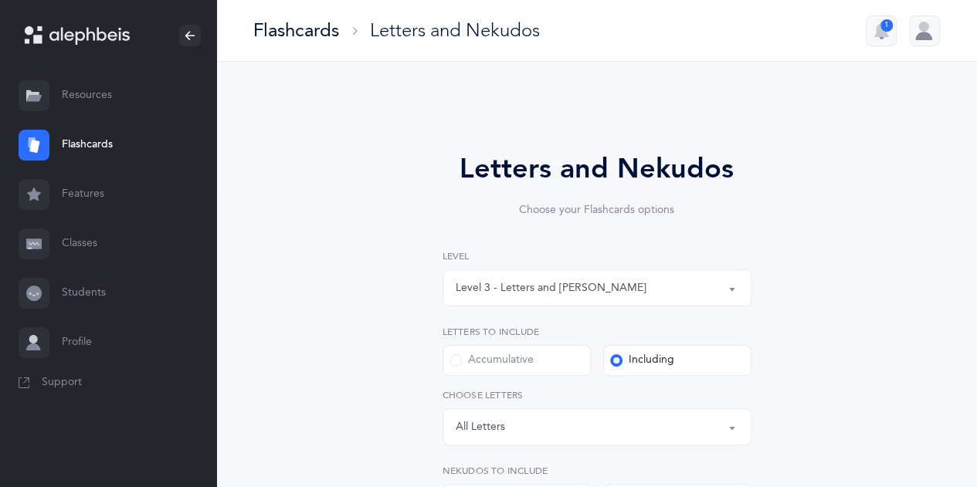
click at [730, 287] on button "Level 3 - Letters and Nekudos" at bounding box center [597, 288] width 309 height 37
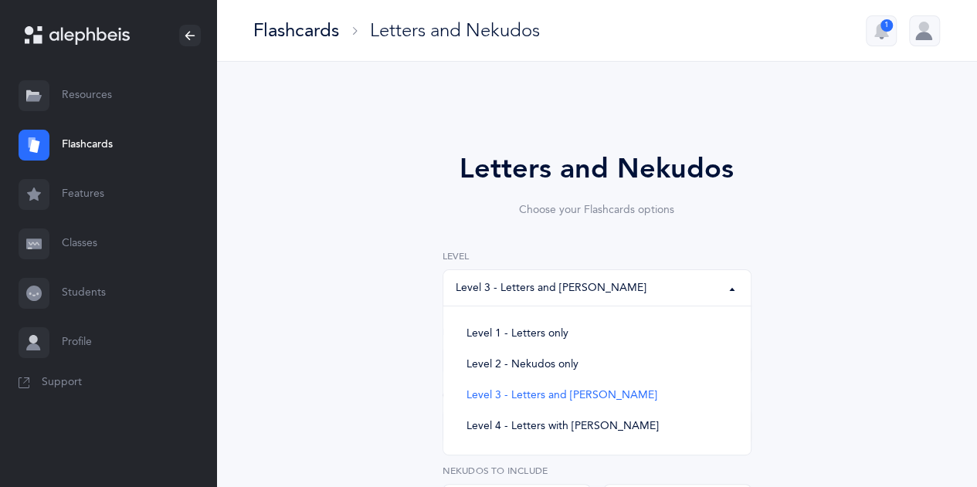
click at [730, 287] on button "Level 3 - Letters and Nekudos" at bounding box center [597, 288] width 309 height 37
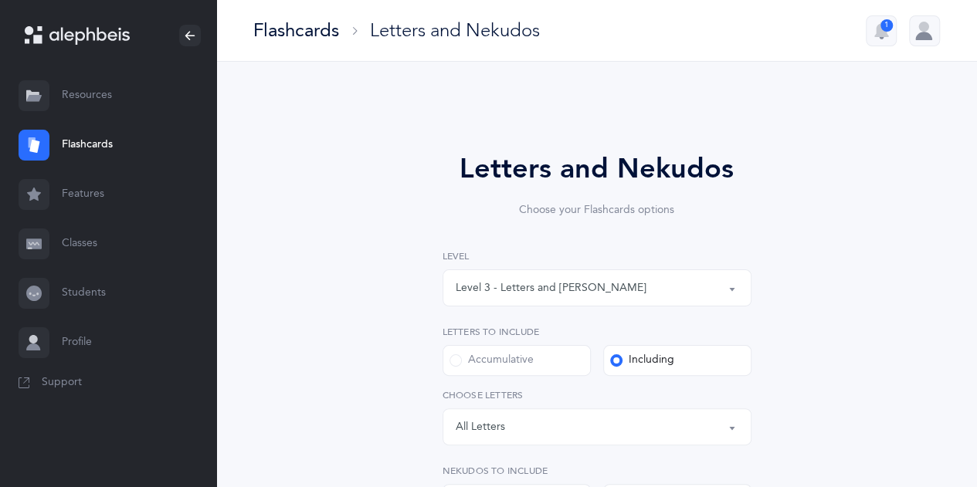
click at [87, 296] on link "Students" at bounding box center [108, 293] width 216 height 49
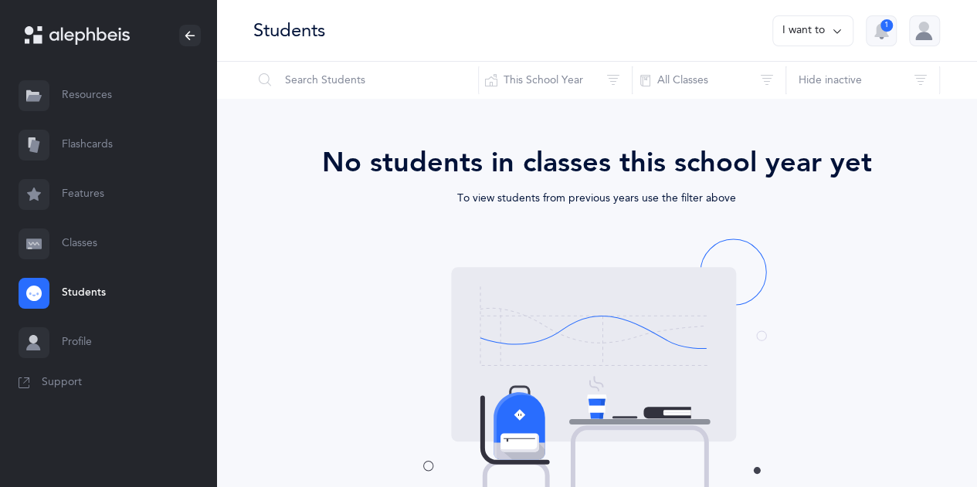
click at [81, 346] on link "Profile" at bounding box center [108, 342] width 216 height 49
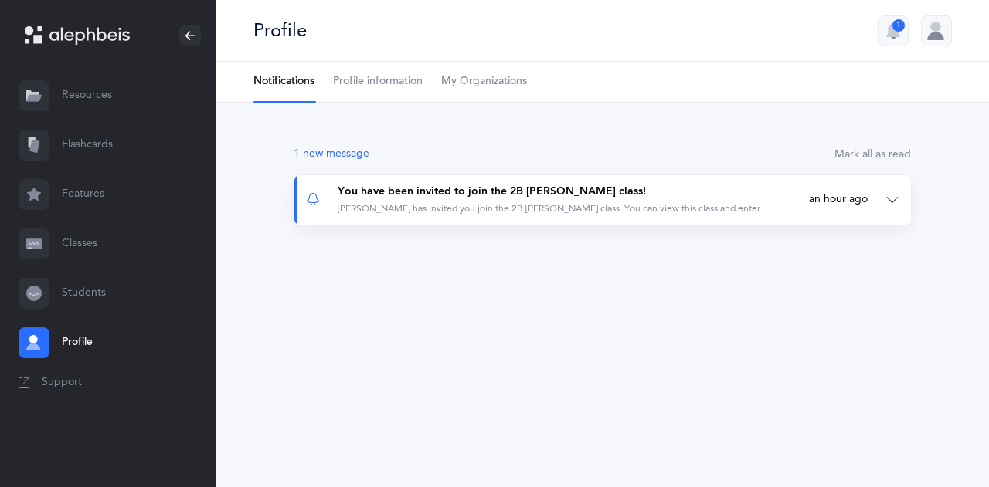
click at [595, 192] on div "You have been invited to join the 2B Morah Haya class!" at bounding box center [555, 192] width 434 height 15
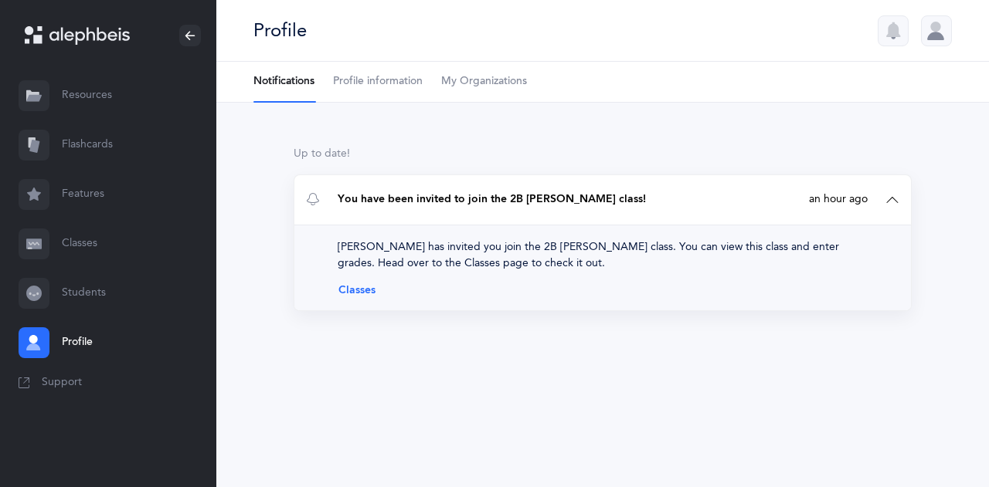
click at [360, 290] on link "Classes" at bounding box center [603, 290] width 530 height 12
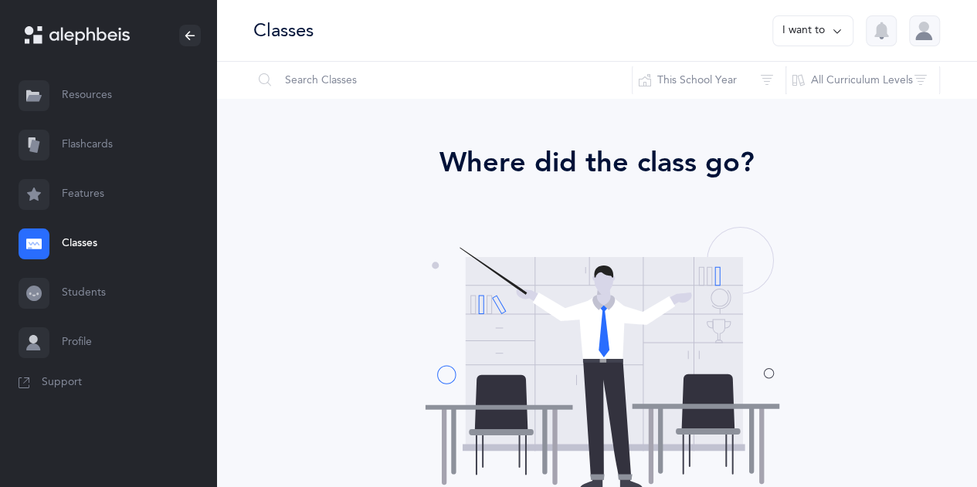
click at [867, 317] on div "Where did the class go? It looks like you have not been assigned a class. Conta…" at bounding box center [597, 379] width 674 height 475
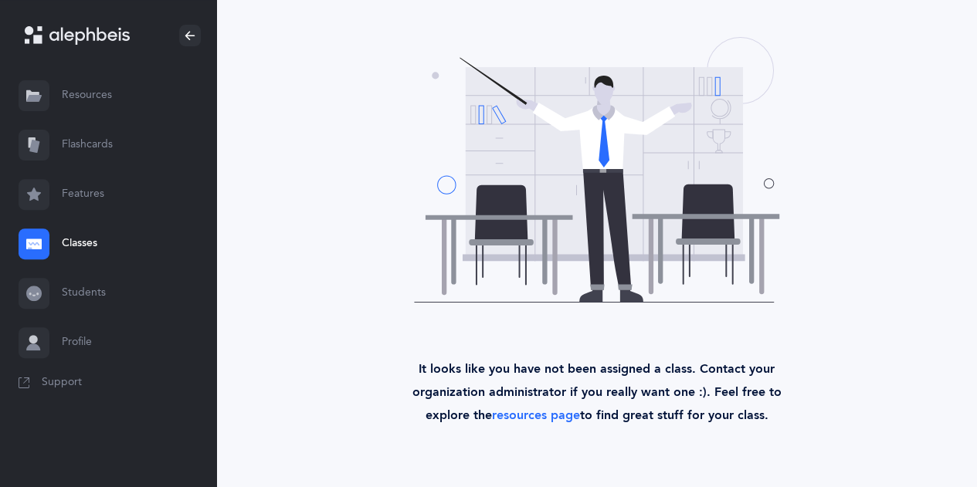
scroll to position [192, 0]
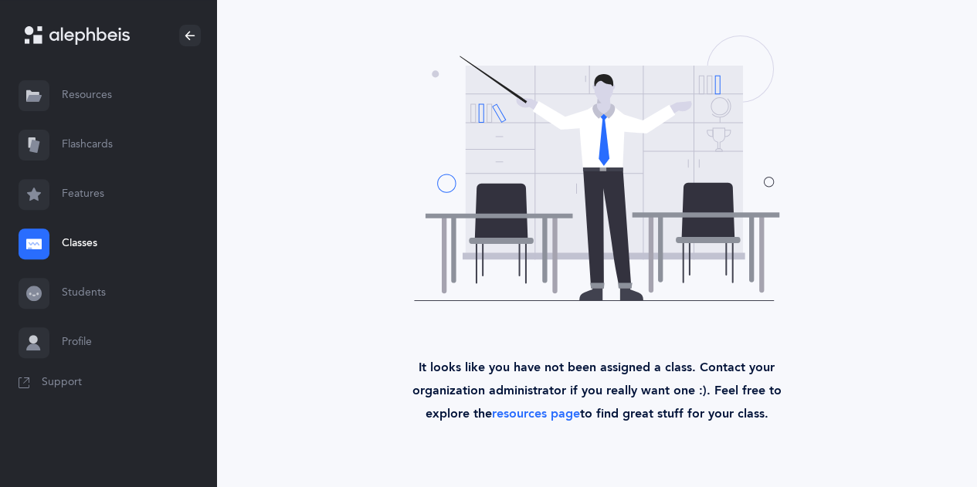
click at [73, 100] on link "Resources" at bounding box center [108, 95] width 216 height 49
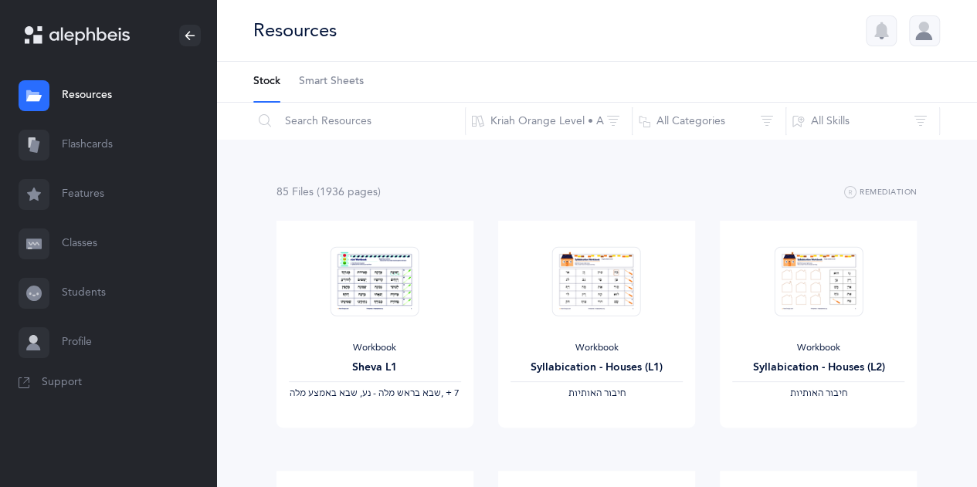
click at [344, 80] on span "Smart Sheets" at bounding box center [331, 81] width 65 height 15
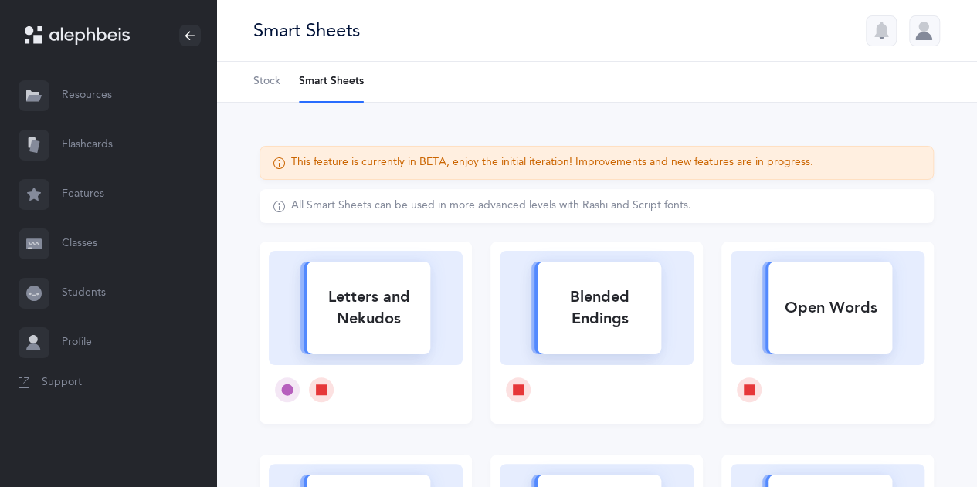
click at [820, 362] on icon at bounding box center [827, 305] width 161 height 119
select select
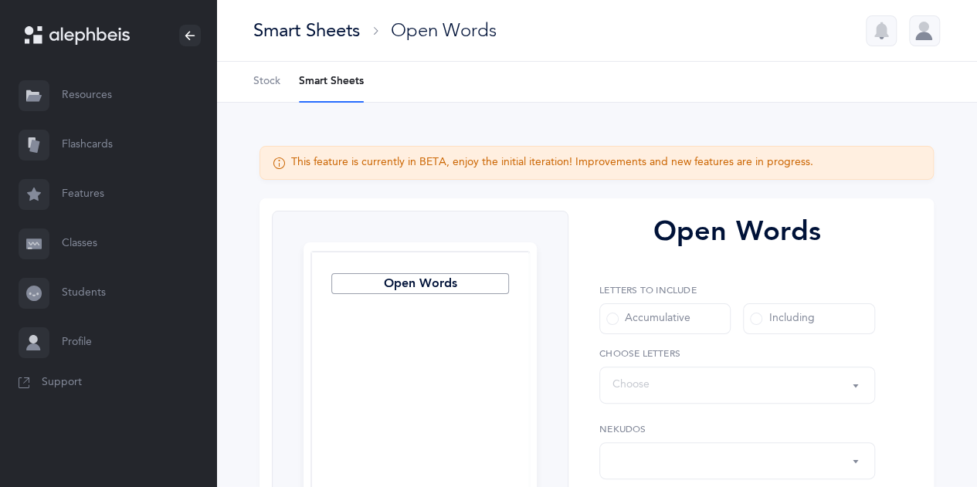
select select "all"
click at [862, 393] on button "Words up until: Choose" at bounding box center [737, 385] width 276 height 37
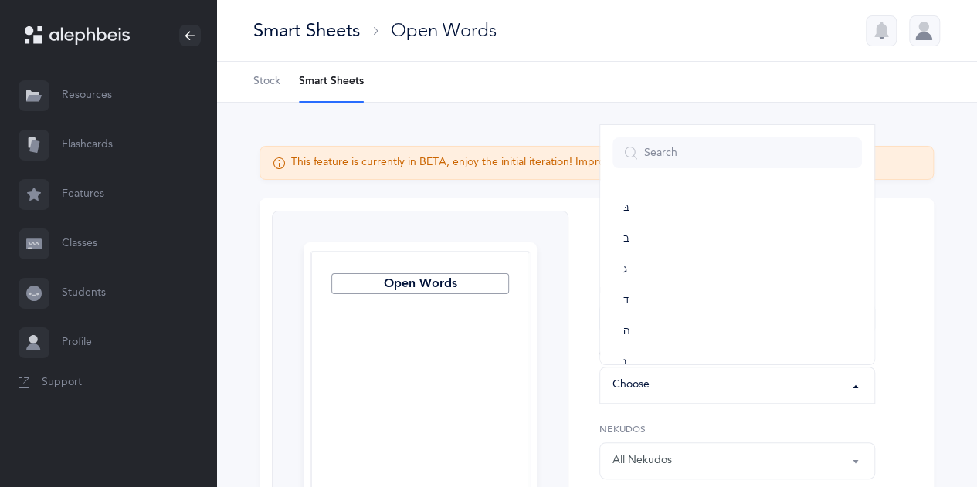
click at [862, 393] on button "Words up until: Choose" at bounding box center [737, 385] width 276 height 37
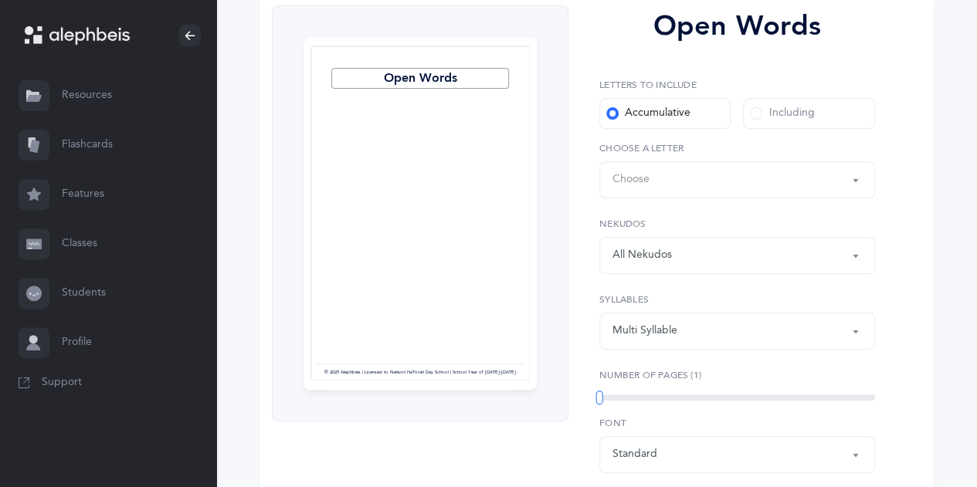
scroll to position [236, 0]
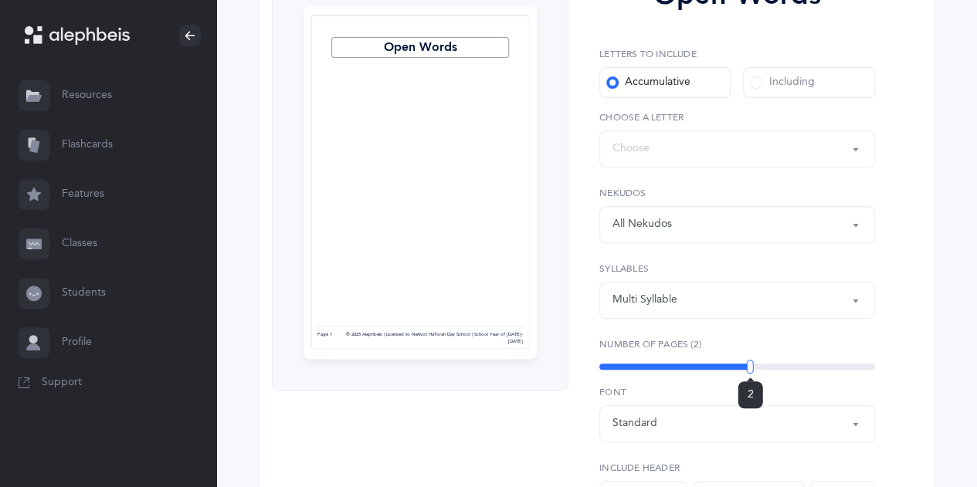
click at [750, 368] on div "2" at bounding box center [737, 367] width 276 height 12
click at [815, 367] on div "3" at bounding box center [737, 367] width 276 height 6
click at [878, 366] on div "Open Words Letters to include Accumulative Including בּ ב ג ד ה ו ז ח ט י כּ ךּ…" at bounding box center [730, 309] width 325 height 669
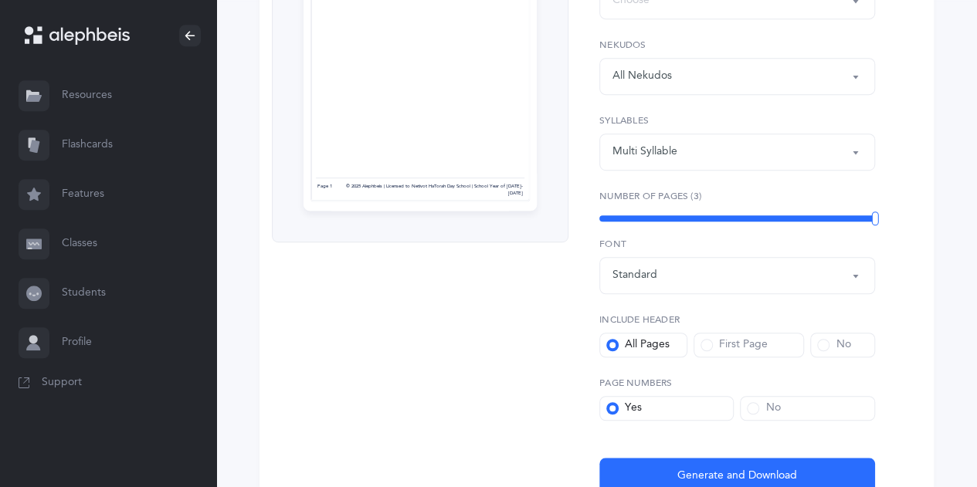
scroll to position [391, 0]
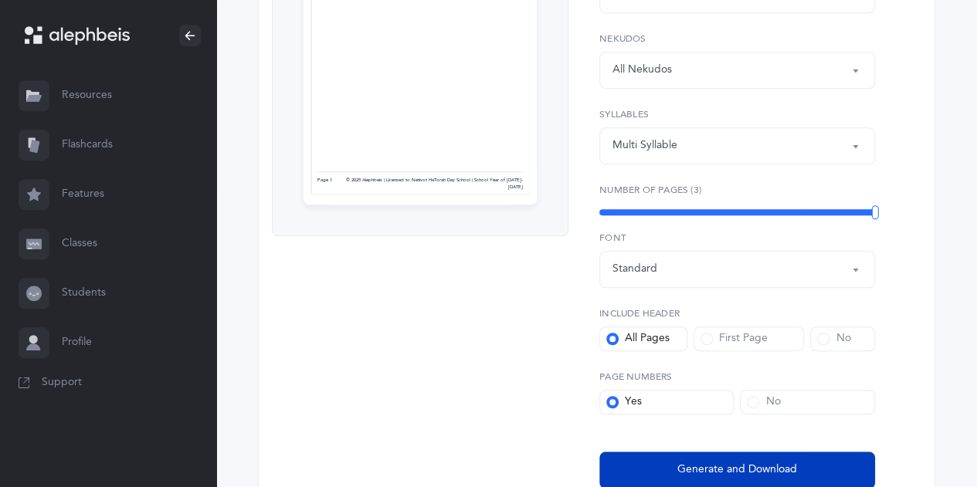
click at [753, 464] on span "Generate and Download" at bounding box center [737, 470] width 120 height 16
click at [741, 471] on span "Generate and Download" at bounding box center [737, 470] width 120 height 16
select select
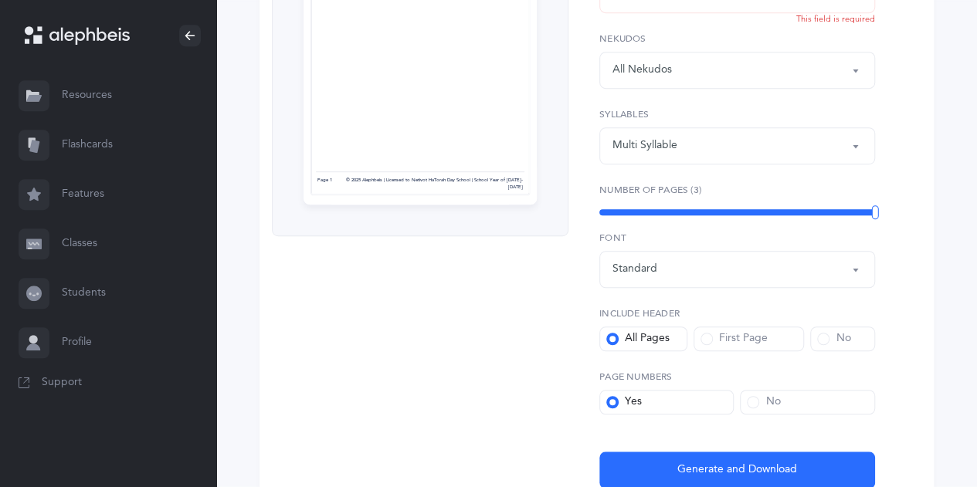
click at [84, 102] on link "Resources" at bounding box center [108, 95] width 216 height 49
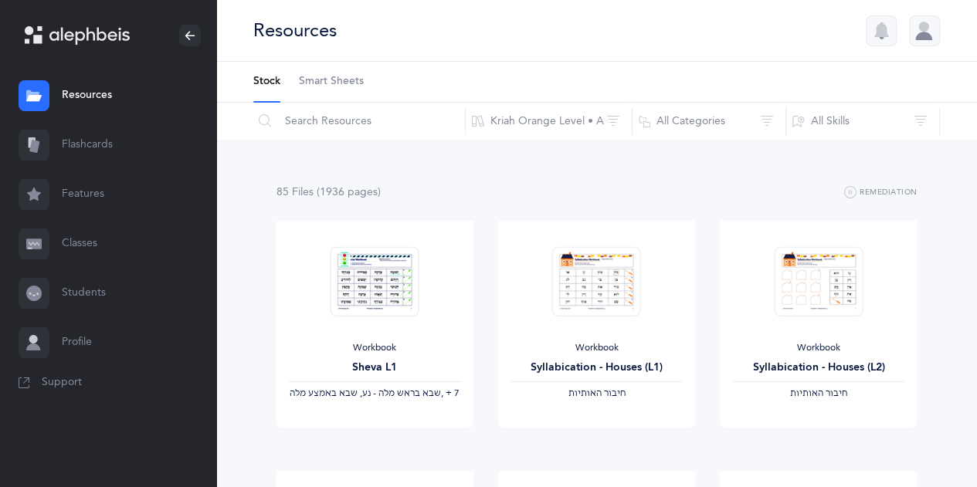
click at [341, 87] on span "Smart Sheets" at bounding box center [331, 81] width 65 height 15
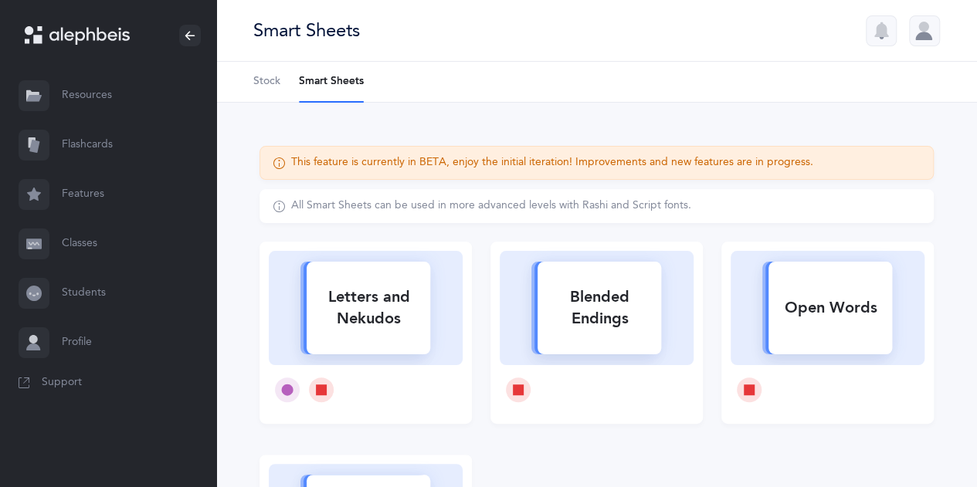
click at [260, 76] on span "Stock" at bounding box center [266, 81] width 27 height 15
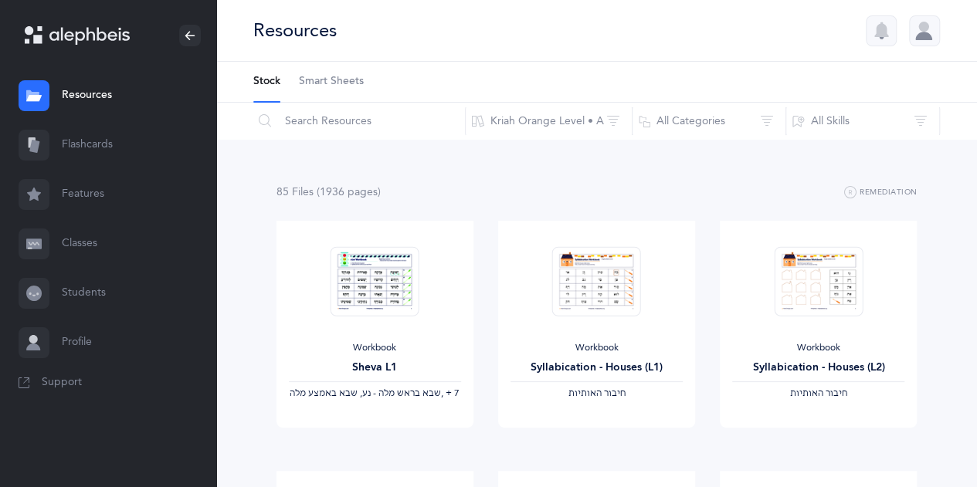
click at [346, 80] on span "Smart Sheets" at bounding box center [331, 81] width 65 height 15
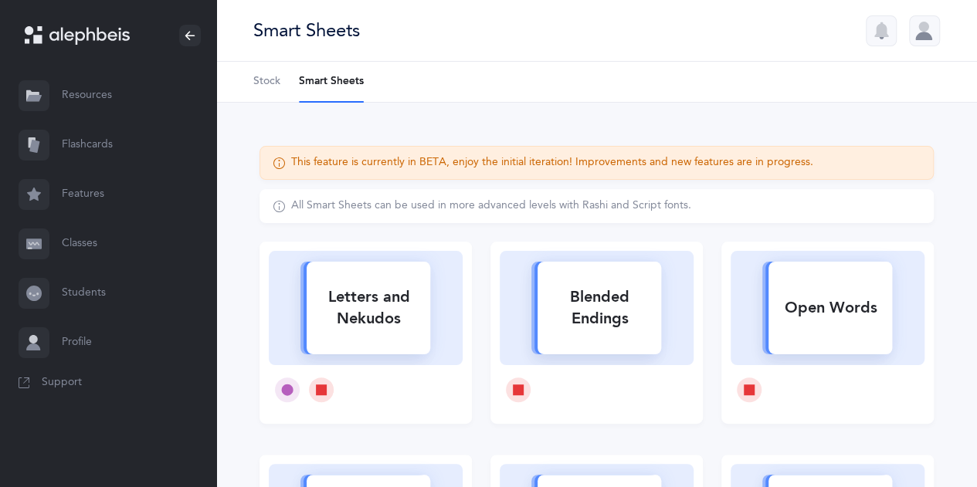
click at [262, 84] on span "Stock" at bounding box center [266, 81] width 27 height 15
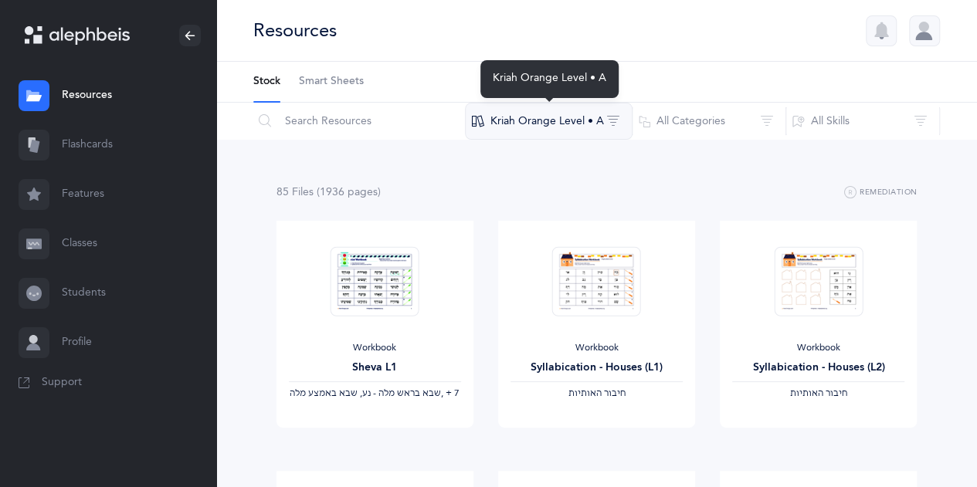
click at [591, 121] on button "Kriah Orange Level • A" at bounding box center [549, 121] width 168 height 37
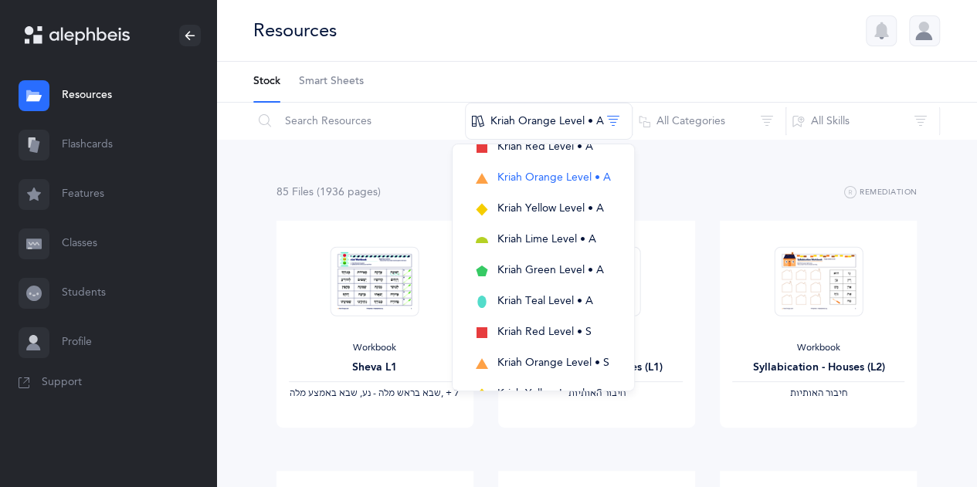
scroll to position [129, 0]
click at [570, 209] on span "Kriah Yellow Level • A" at bounding box center [550, 209] width 107 height 12
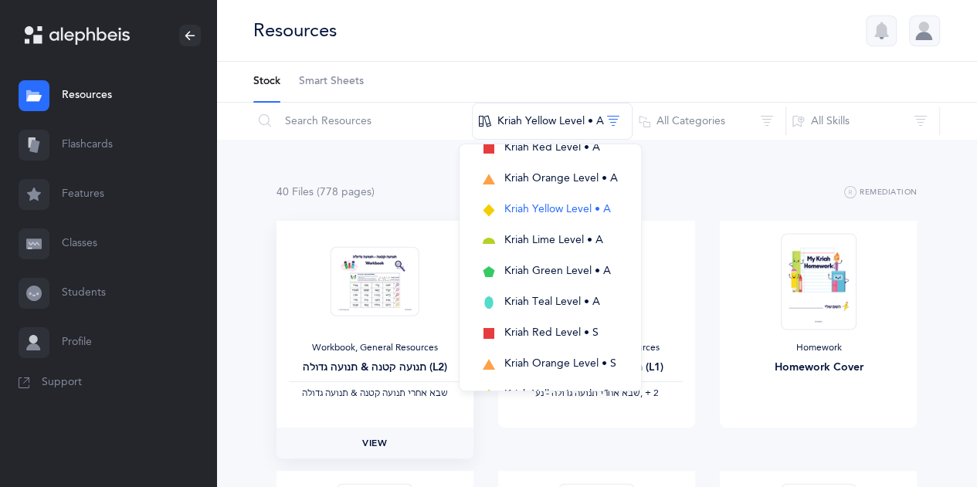
click at [442, 437] on link "View" at bounding box center [374, 443] width 197 height 31
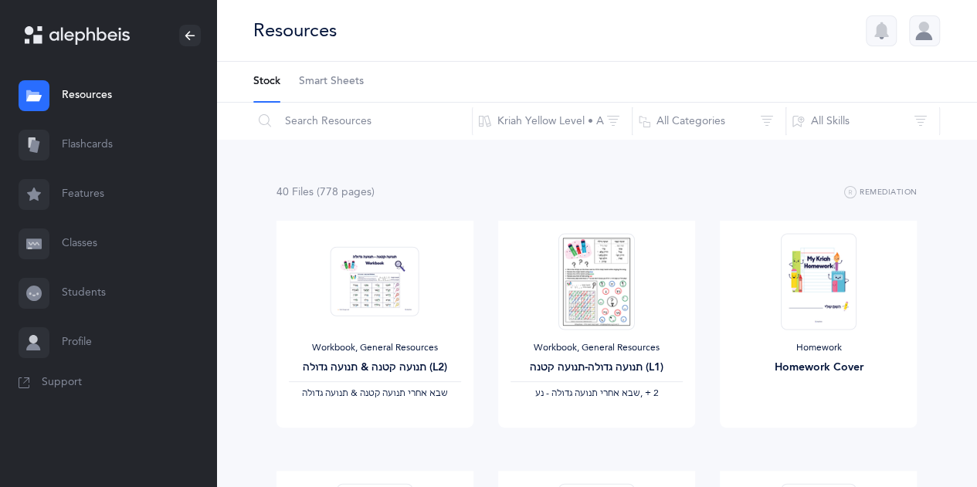
click at [81, 148] on link "Flashcards" at bounding box center [108, 144] width 216 height 49
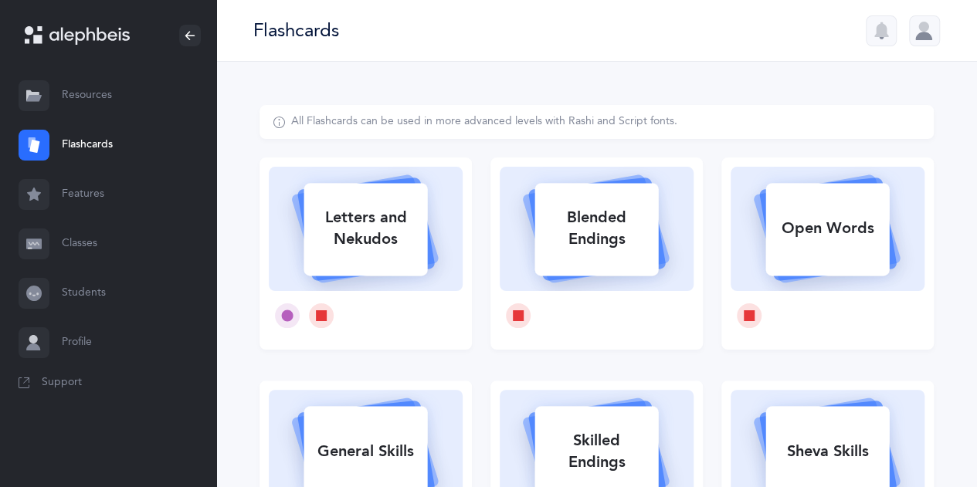
click at [851, 238] on div "Open Words" at bounding box center [827, 229] width 124 height 40
select select
select select "single"
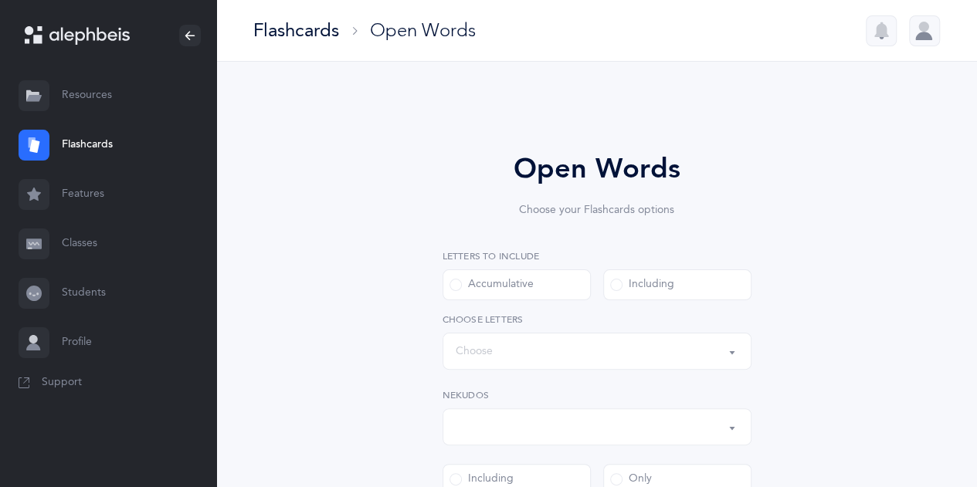
select select "all"
click at [738, 356] on button "Words up until: Choose" at bounding box center [597, 351] width 309 height 37
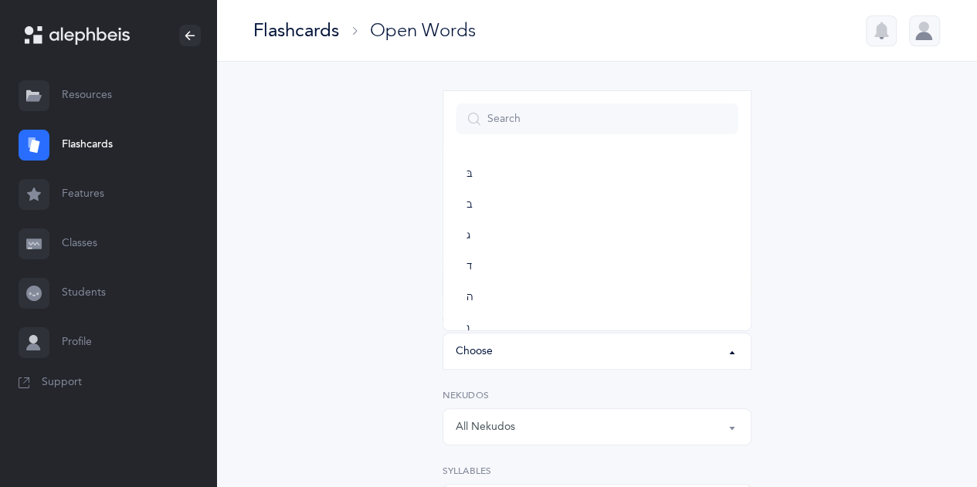
click at [738, 356] on button "Words up until: Choose" at bounding box center [597, 351] width 309 height 37
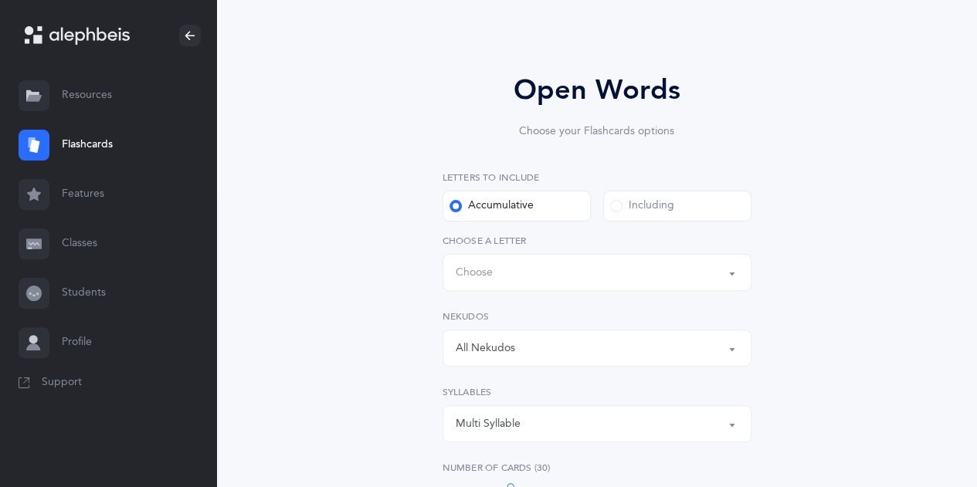
scroll to position [93, 0]
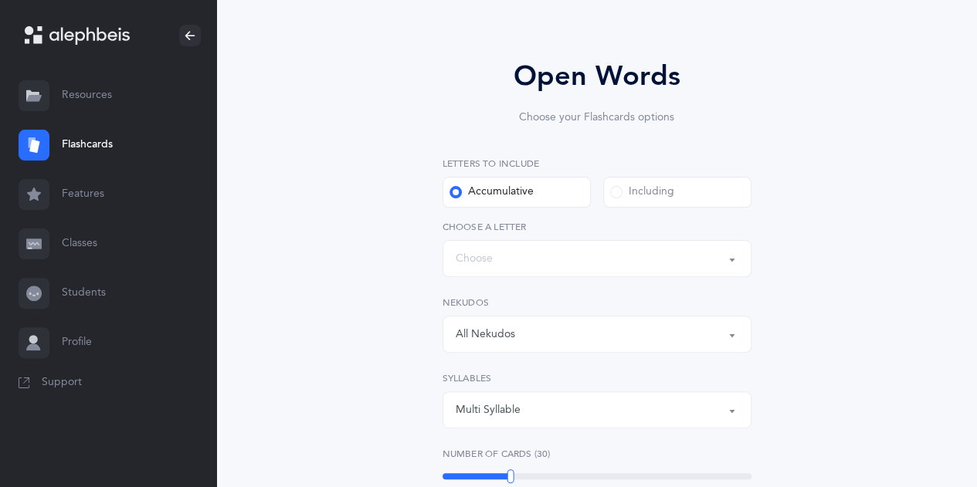
click at [729, 412] on button "Multi Syllable" at bounding box center [597, 410] width 309 height 37
click at [617, 194] on span at bounding box center [616, 192] width 12 height 12
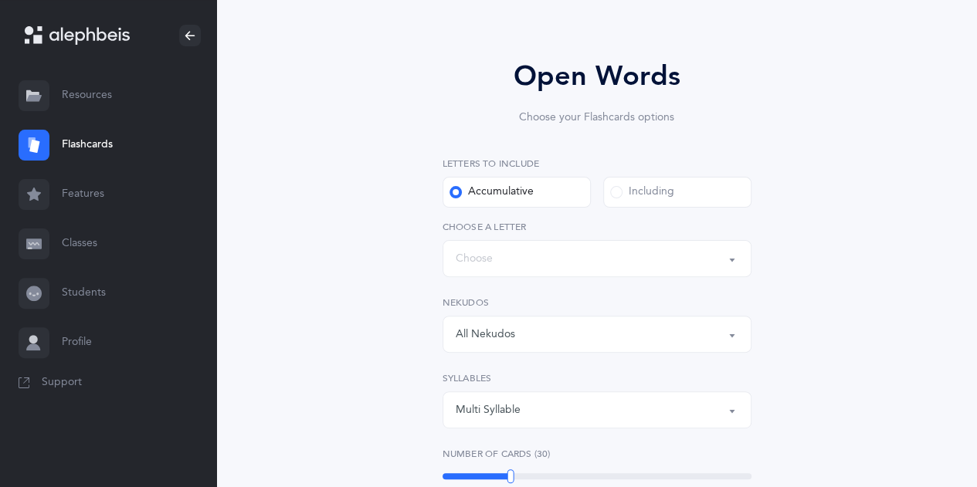
click at [0, 0] on input "Including" at bounding box center [0, 0] width 0 height 0
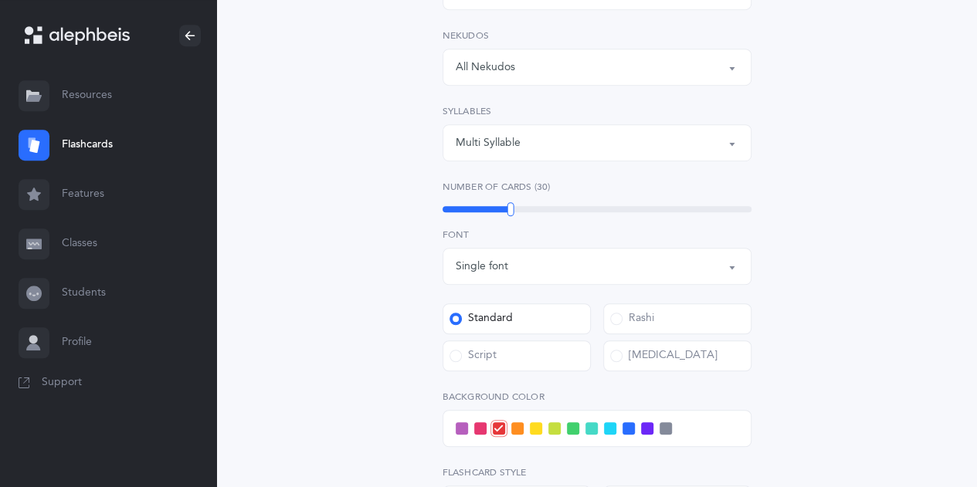
scroll to position [371, 0]
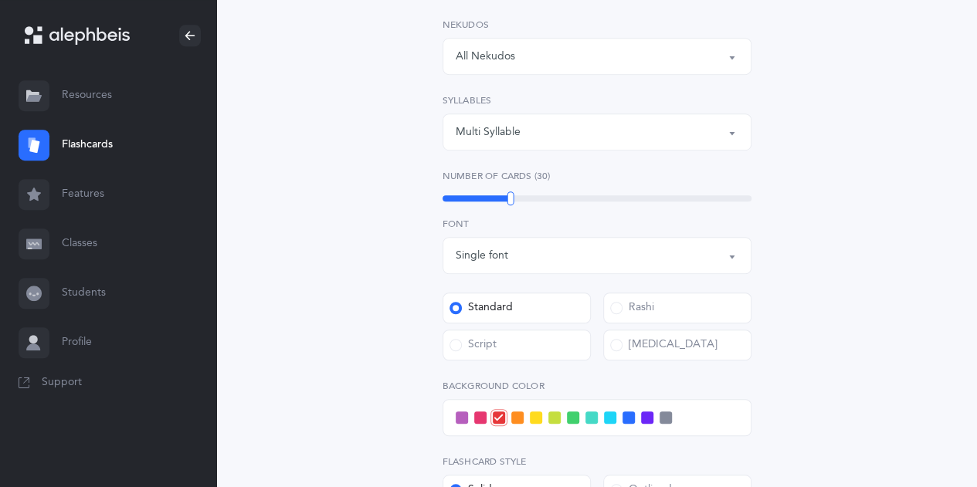
click at [737, 260] on button "Single font" at bounding box center [597, 255] width 309 height 37
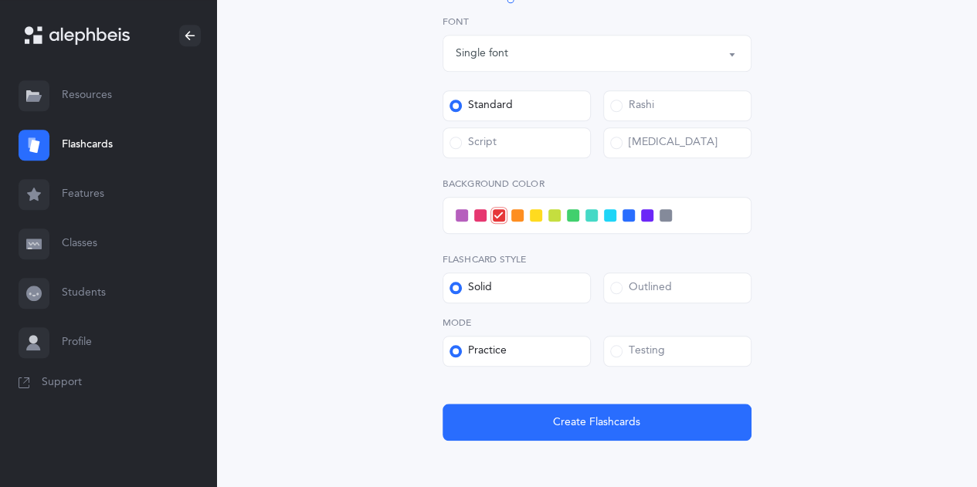
scroll to position [587, 0]
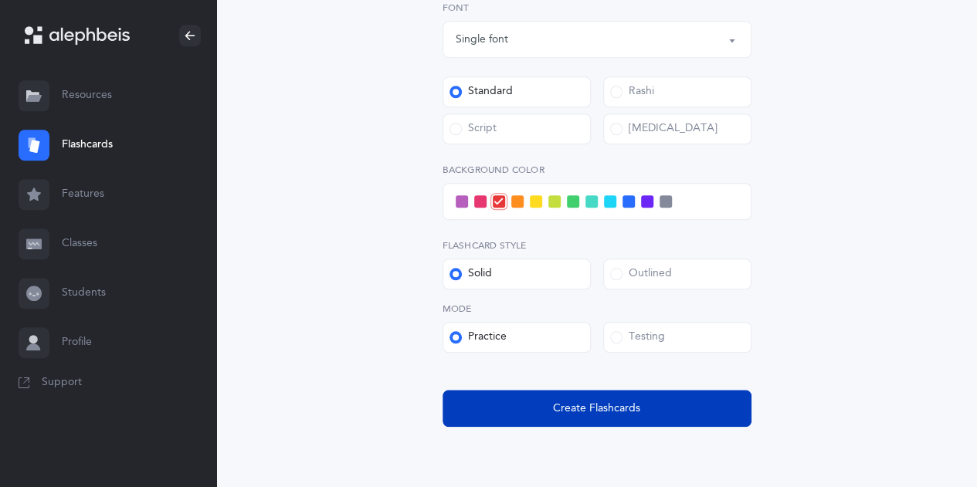
click at [635, 405] on span "Create Flashcards" at bounding box center [596, 409] width 87 height 16
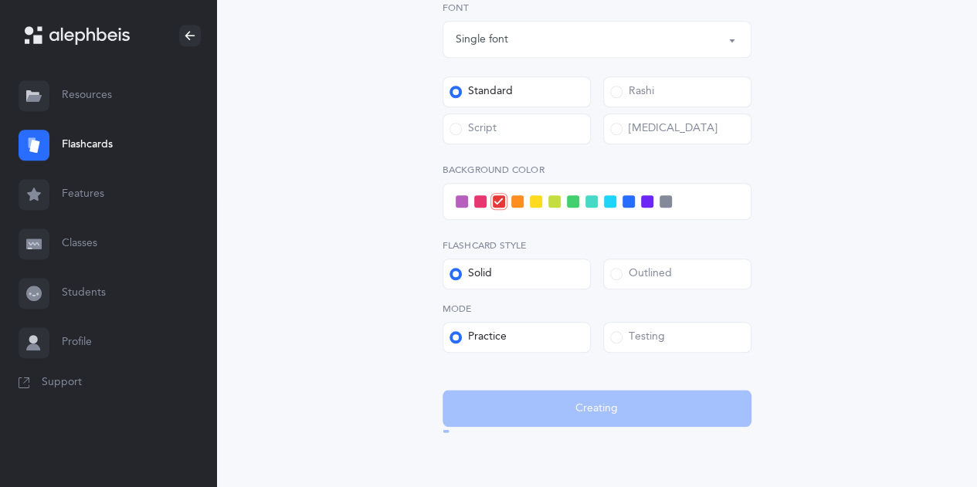
scroll to position [0, 0]
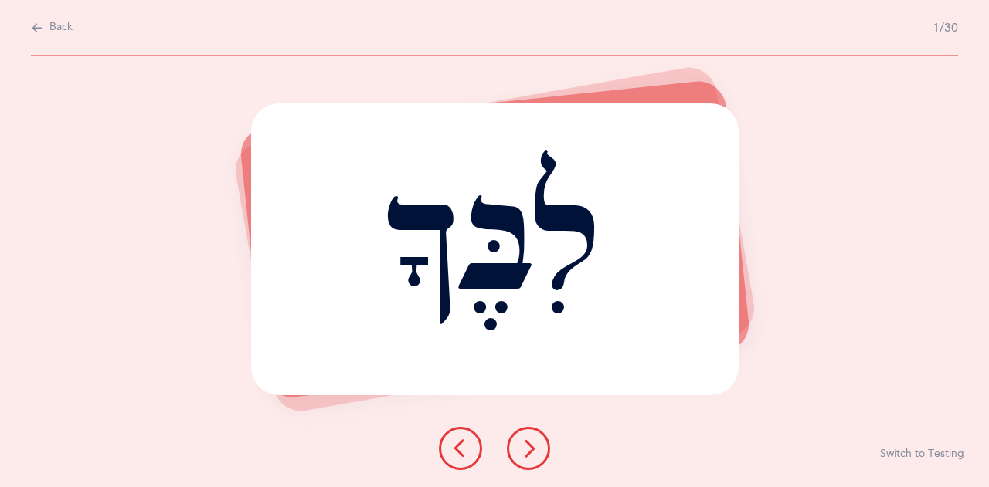
click at [531, 439] on button at bounding box center [528, 448] width 43 height 43
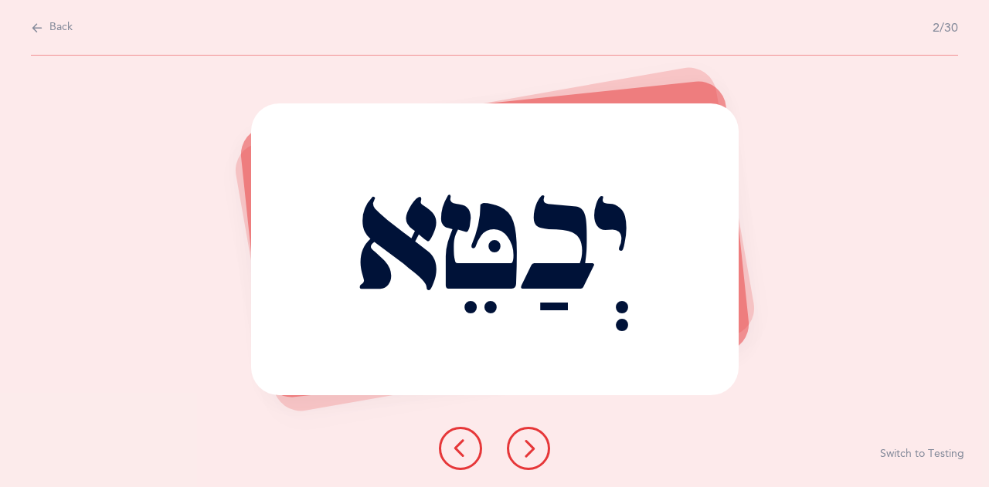
click at [531, 439] on button at bounding box center [528, 448] width 43 height 43
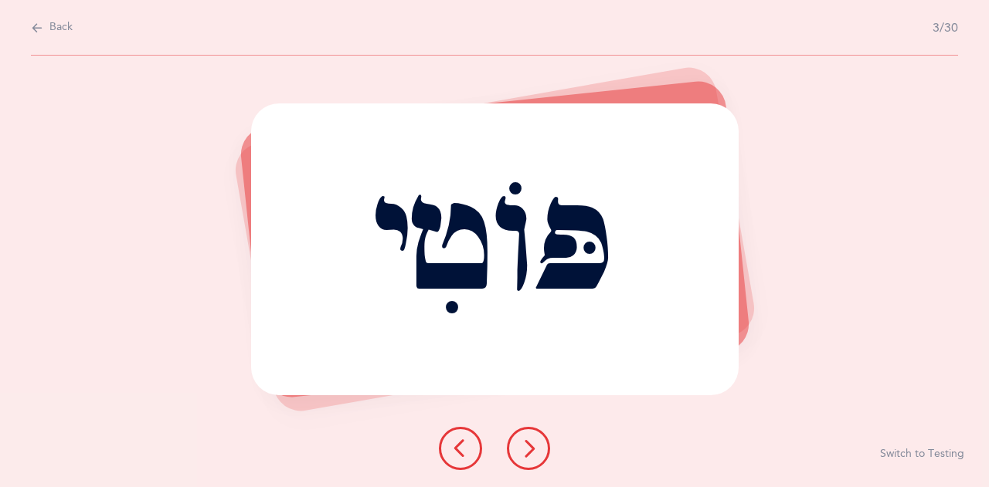
click at [531, 439] on button at bounding box center [528, 448] width 43 height 43
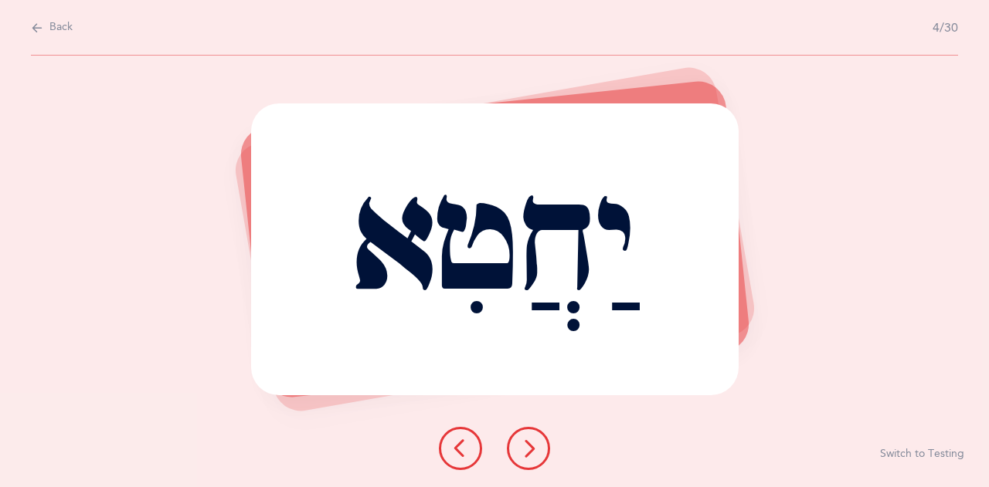
click at [531, 439] on button at bounding box center [528, 448] width 43 height 43
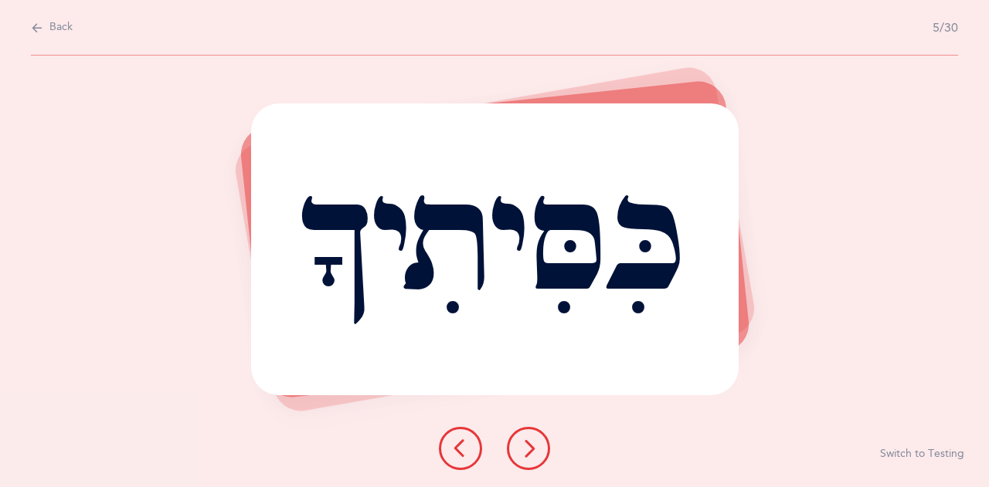
click at [531, 439] on button at bounding box center [528, 448] width 43 height 43
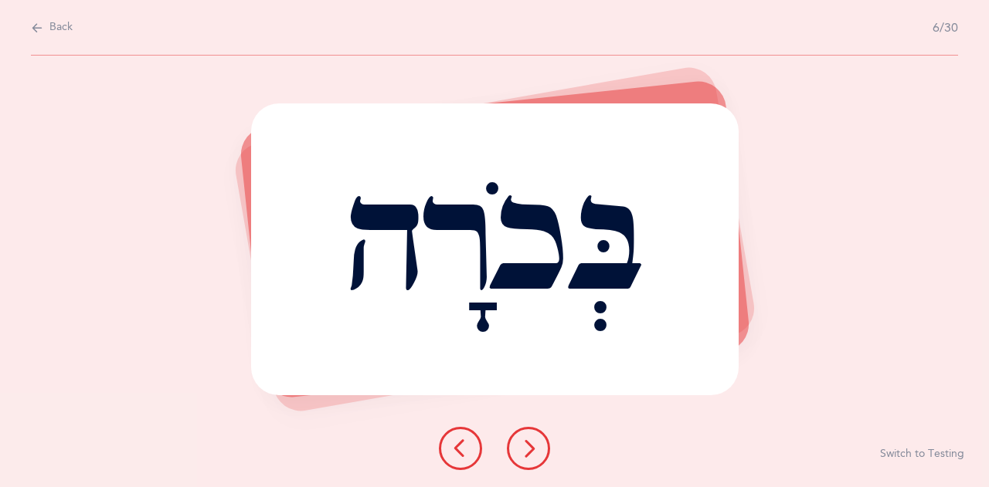
click at [531, 439] on button at bounding box center [528, 448] width 43 height 43
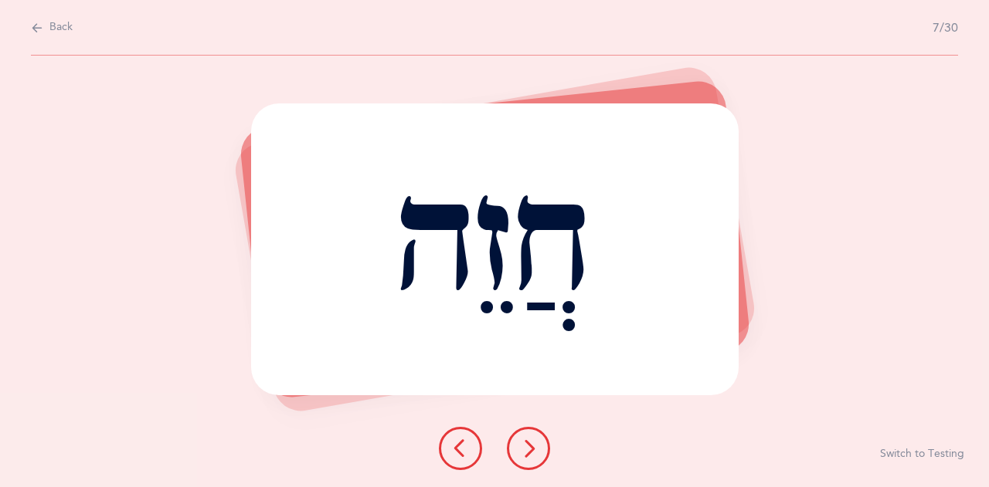
click at [531, 439] on button at bounding box center [528, 448] width 43 height 43
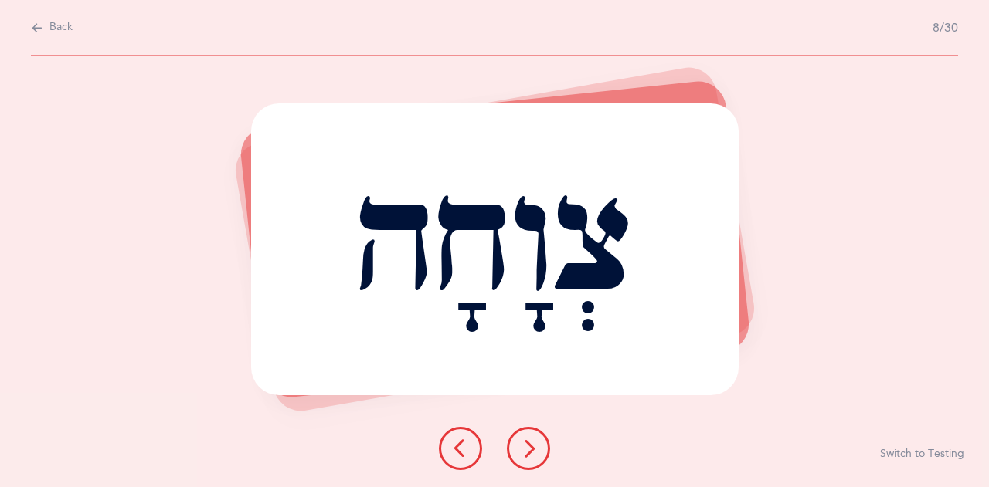
click at [531, 439] on button at bounding box center [528, 448] width 43 height 43
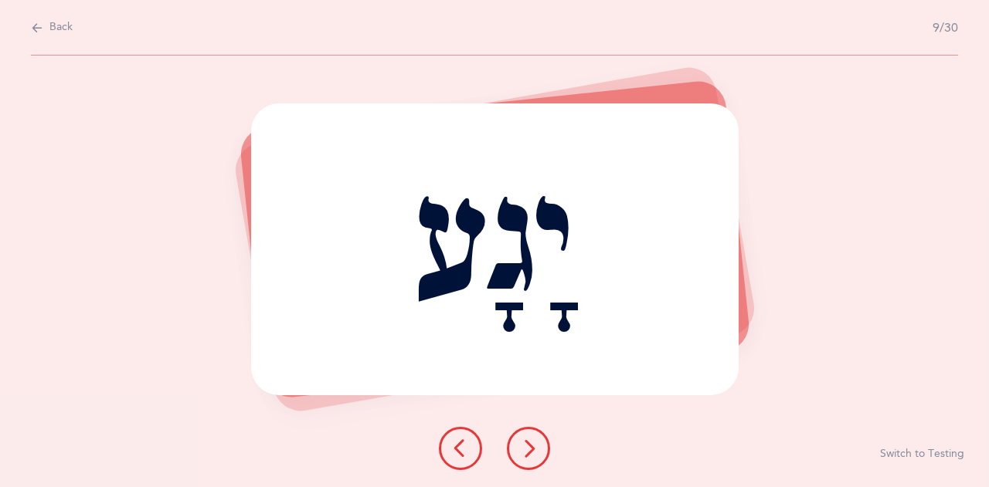
click at [531, 439] on button at bounding box center [528, 448] width 43 height 43
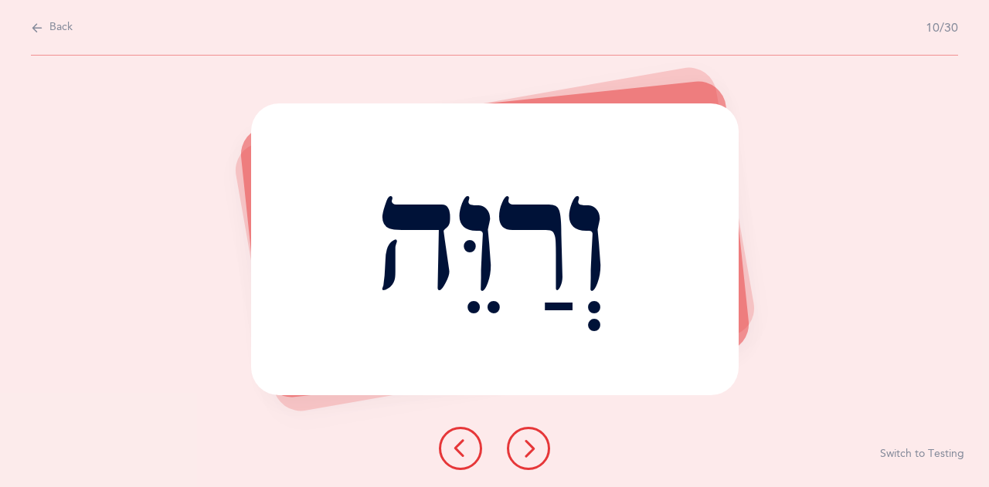
click at [531, 439] on button at bounding box center [528, 448] width 43 height 43
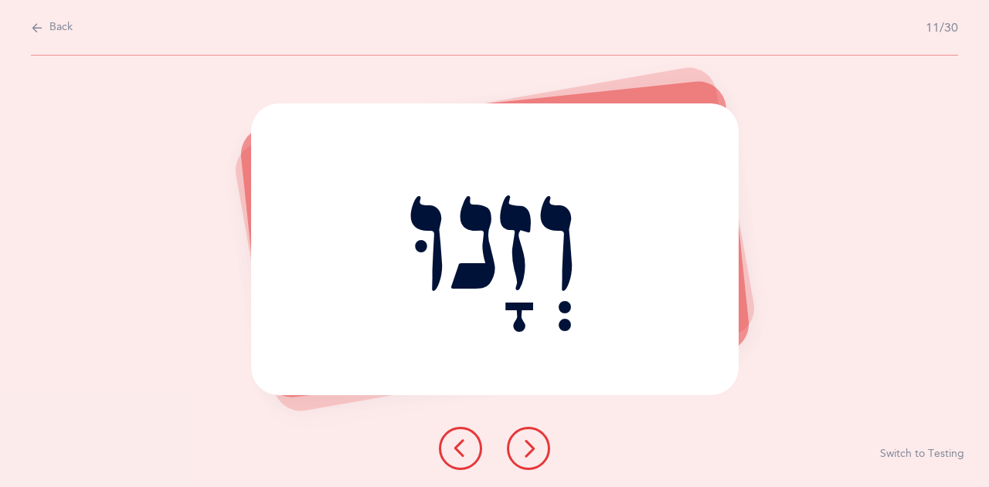
click at [531, 439] on button at bounding box center [528, 448] width 43 height 43
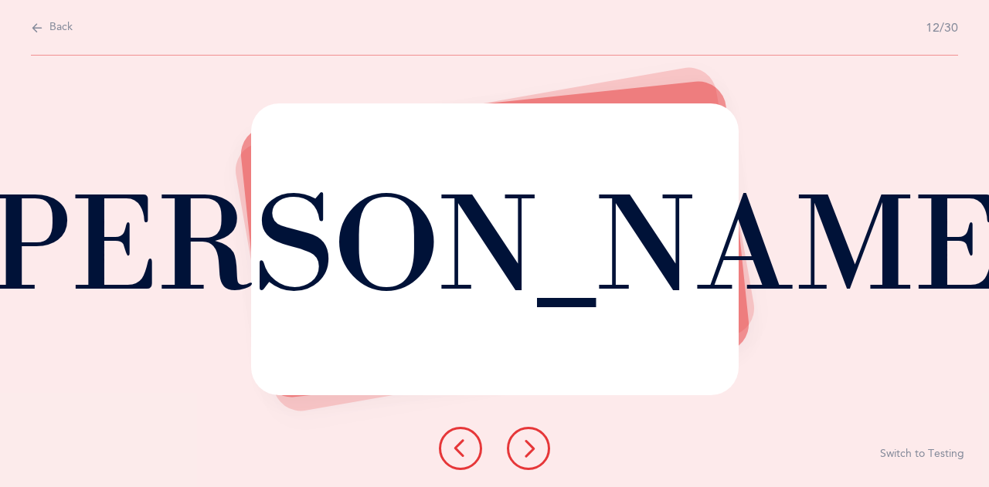
click at [531, 439] on button at bounding box center [528, 448] width 43 height 43
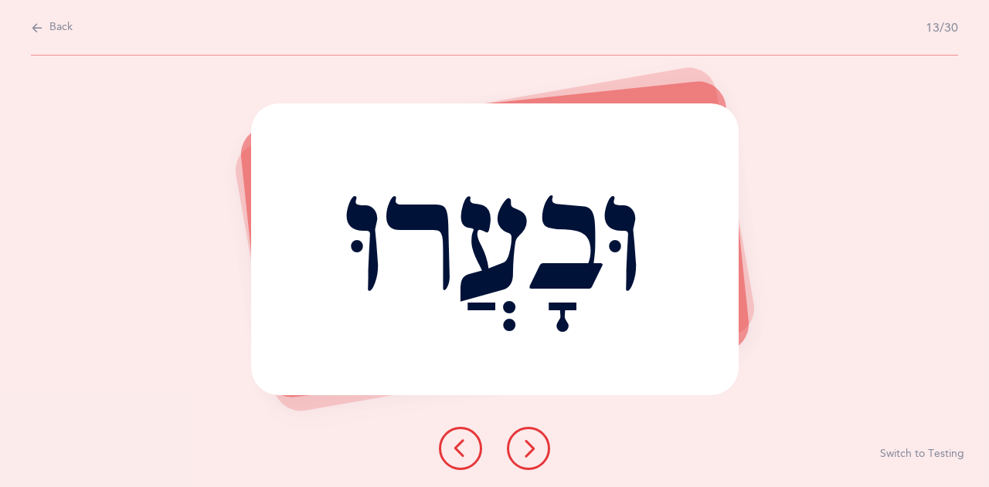
click at [531, 439] on button at bounding box center [528, 448] width 43 height 43
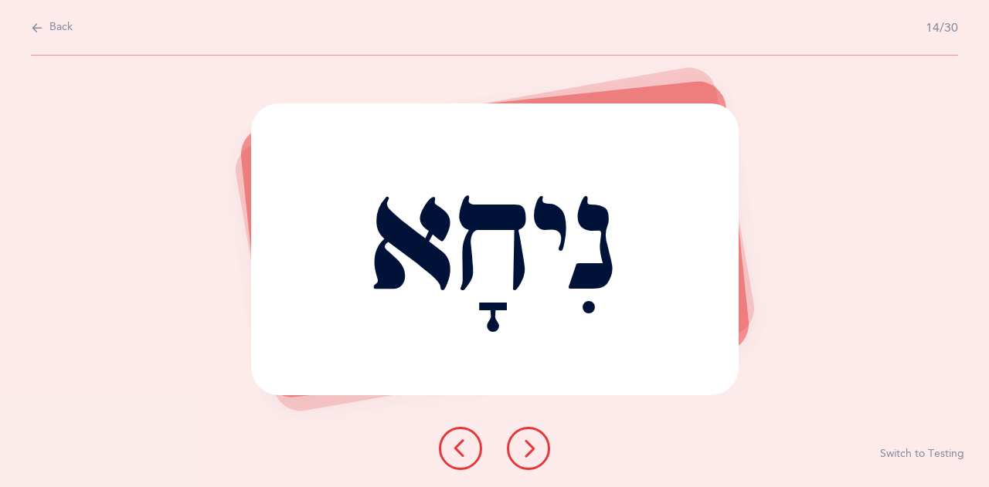
click at [531, 439] on button at bounding box center [528, 448] width 43 height 43
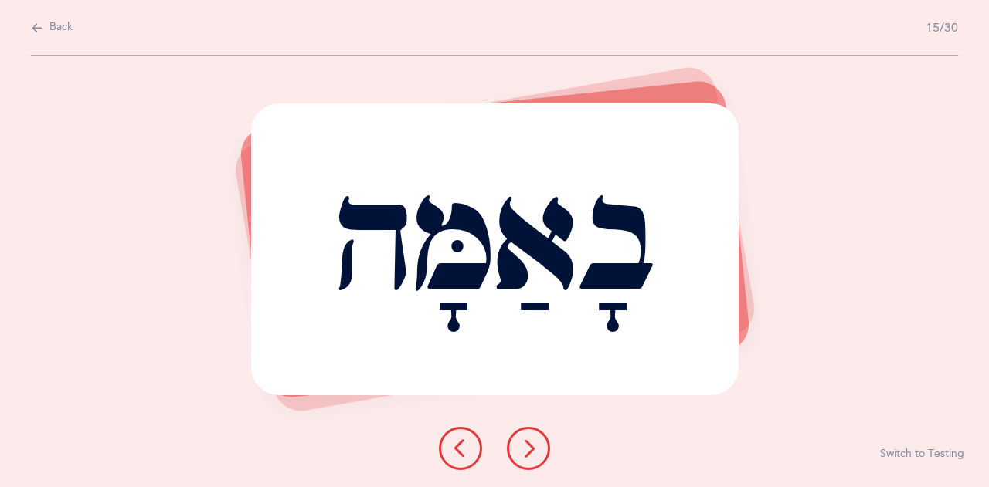
click at [531, 439] on button at bounding box center [528, 448] width 43 height 43
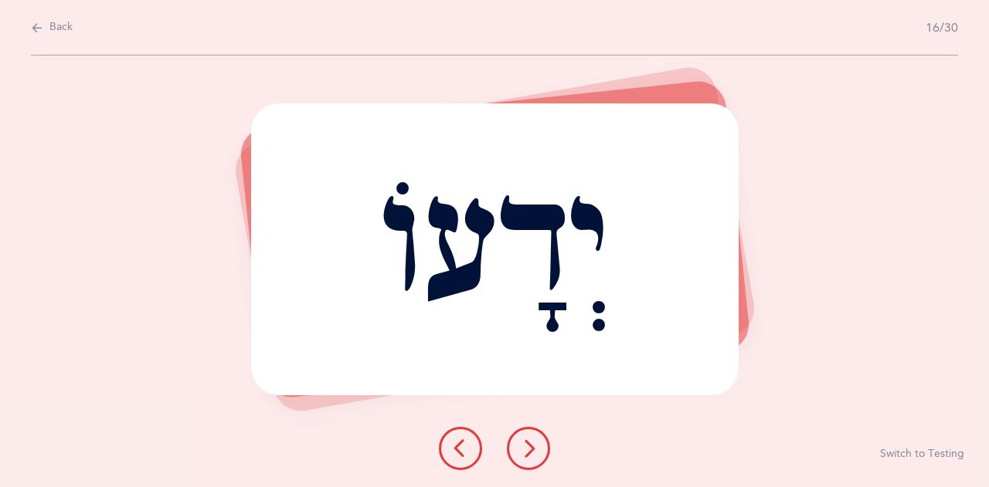
click at [531, 439] on button at bounding box center [528, 448] width 43 height 43
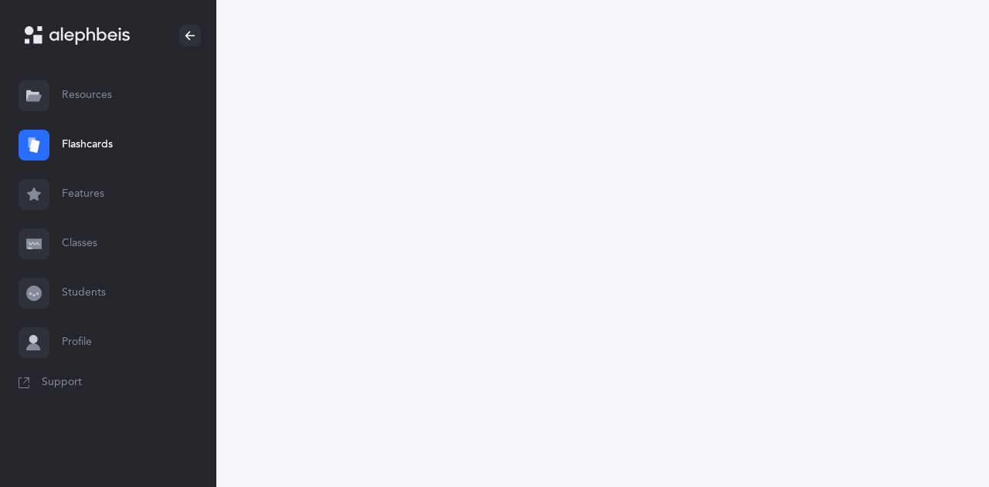
click at [103, 36] on icon at bounding box center [89, 36] width 80 height 18
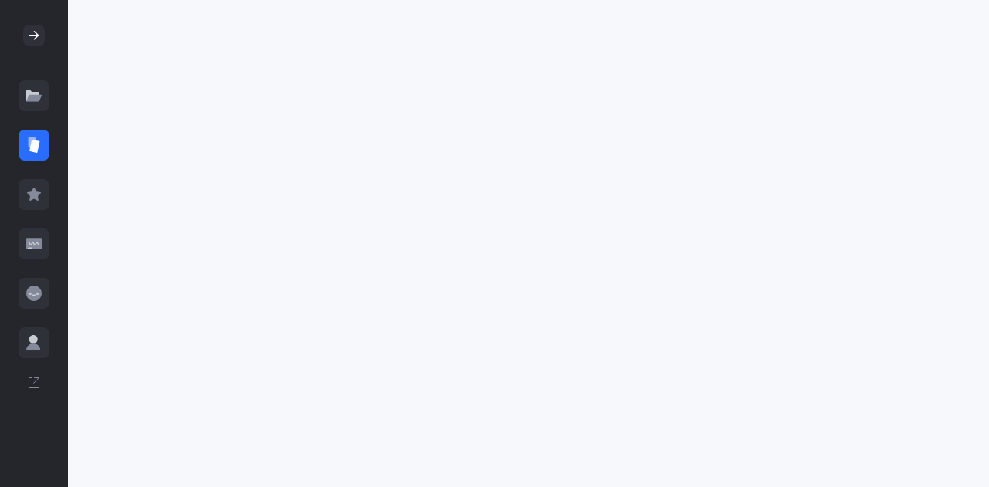
click at [351, 100] on div at bounding box center [528, 243] width 921 height 487
click at [31, 97] on icon at bounding box center [33, 98] width 15 height 6
click at [47, 146] on div at bounding box center [34, 145] width 31 height 31
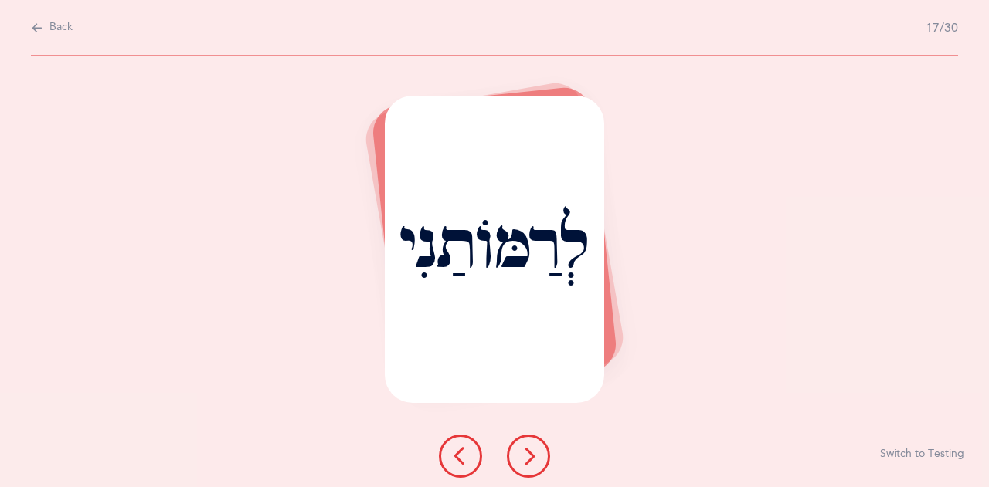
drag, startPoint x: 201, startPoint y: 151, endPoint x: 302, endPoint y: 163, distance: 101.9
click at [302, 163] on div "לְרַמּוֹתַנִי Report incorrect word Switch to Testing" at bounding box center [494, 272] width 989 height 432
click at [59, 25] on span "Back" at bounding box center [60, 27] width 23 height 15
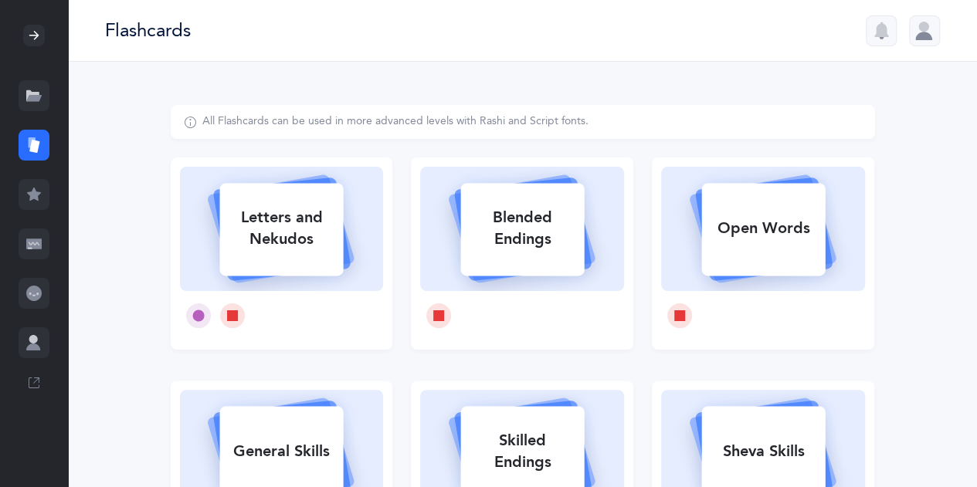
click at [40, 91] on icon at bounding box center [33, 95] width 15 height 15
